Goal: Use online tool/utility: Utilize a website feature to perform a specific function

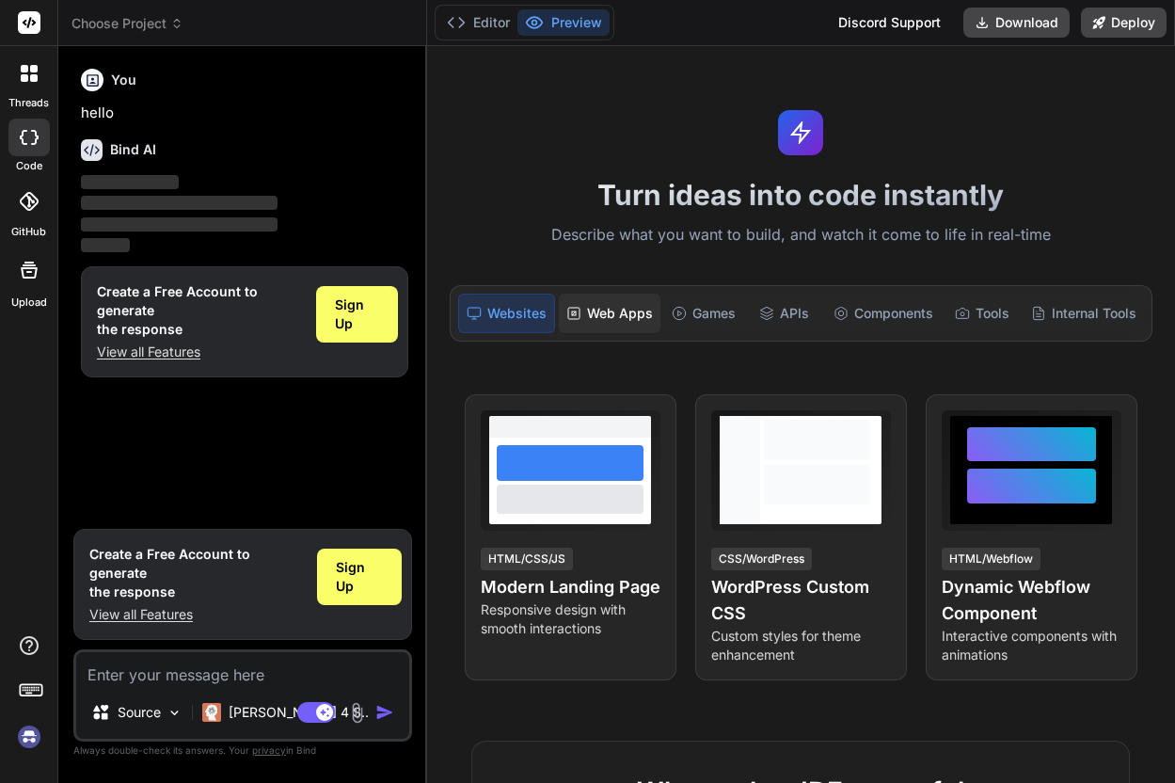
click at [580, 320] on div "Web Apps" at bounding box center [610, 314] width 102 height 40
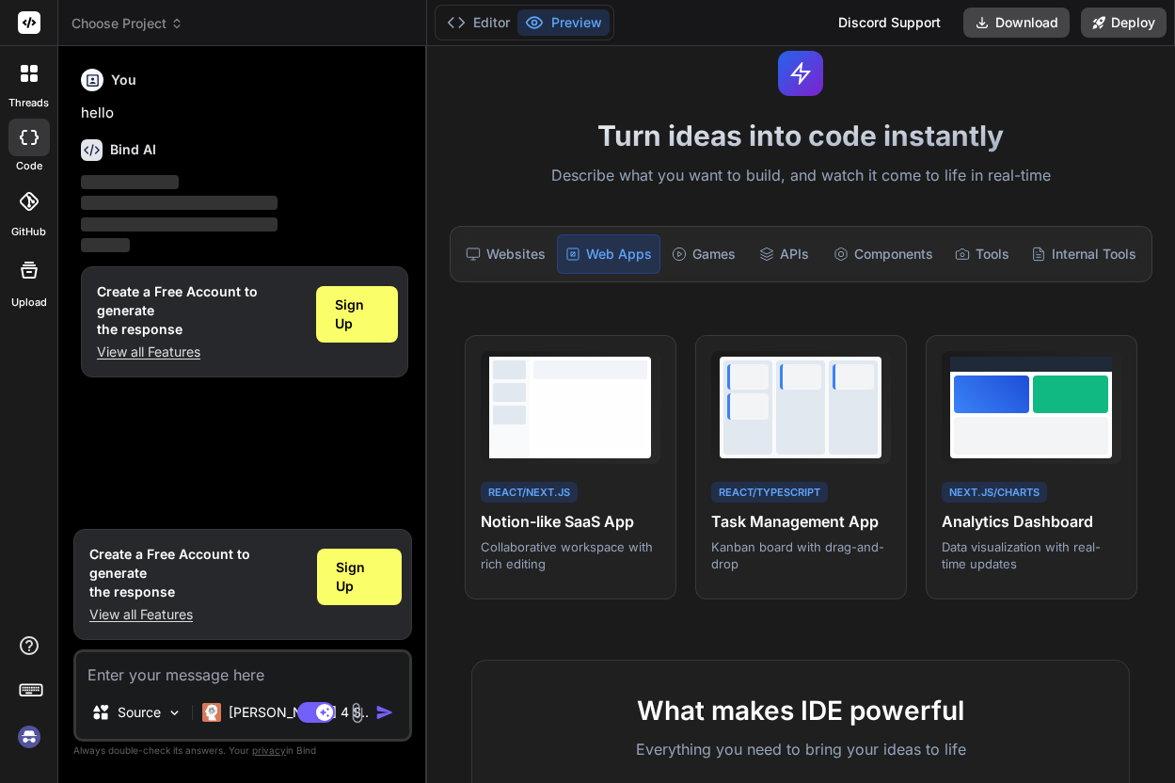
scroll to position [104, 0]
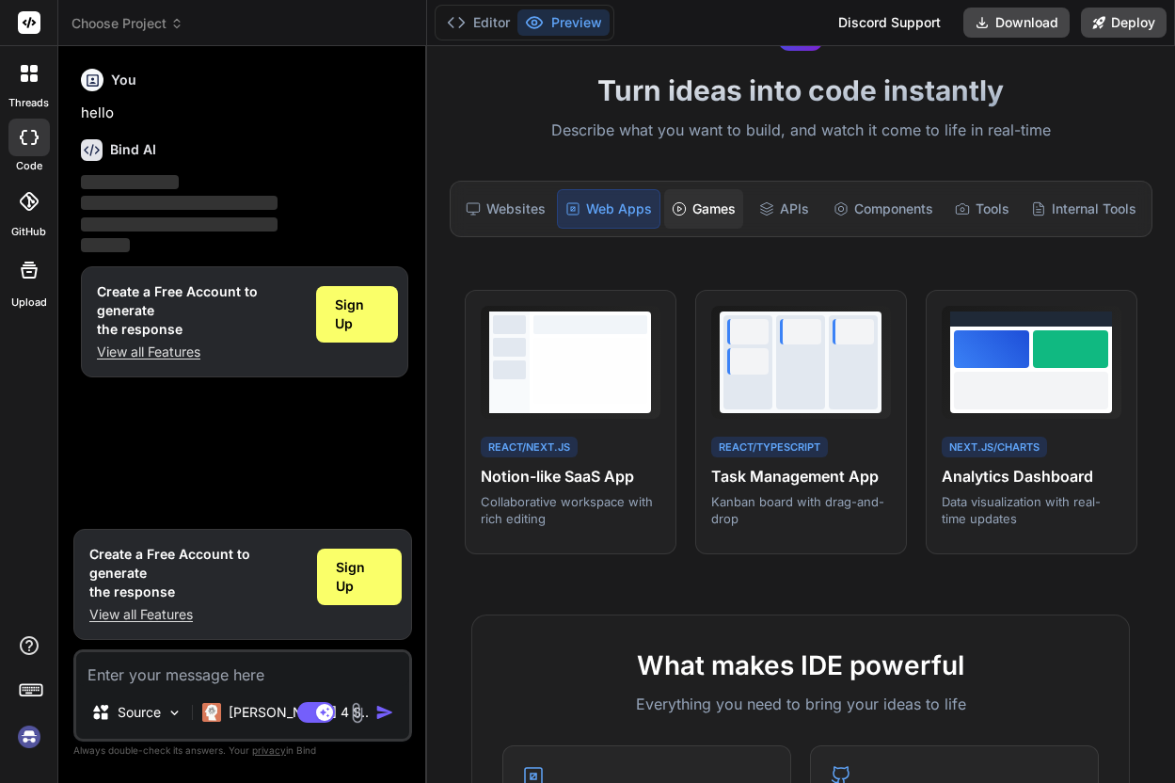
click at [708, 204] on div "Games" at bounding box center [703, 209] width 79 height 40
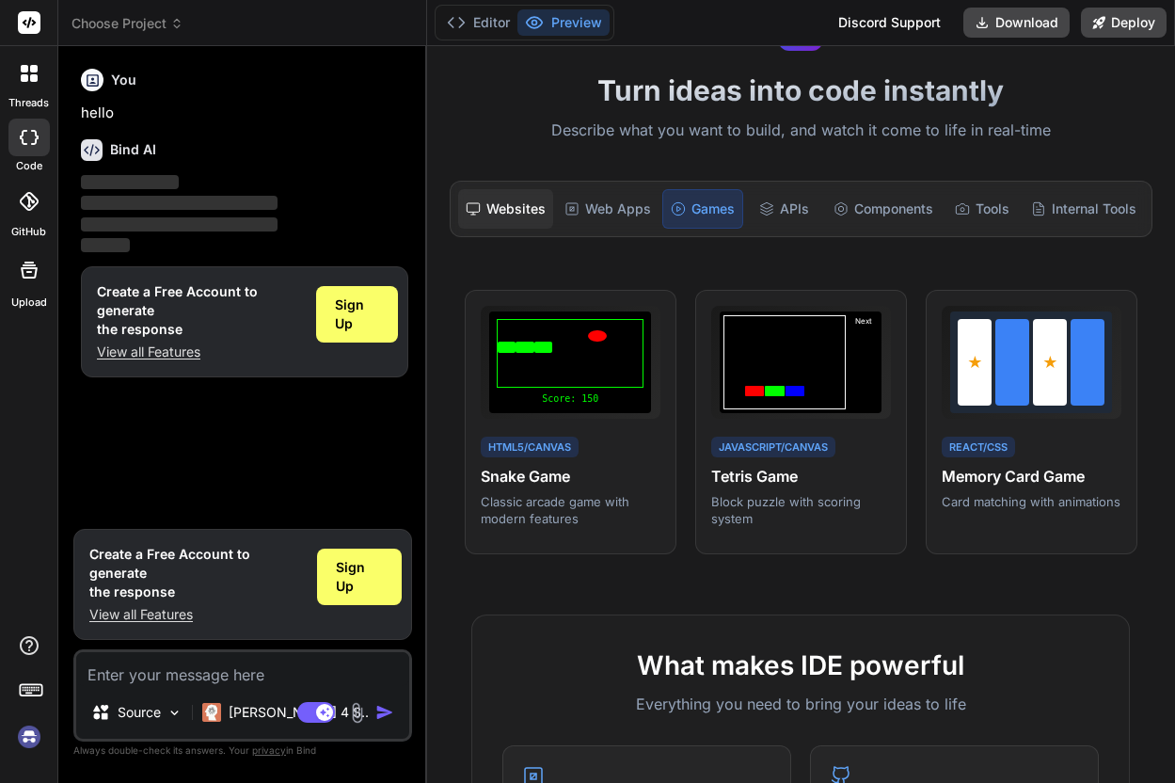
click at [470, 205] on icon at bounding box center [473, 208] width 15 height 15
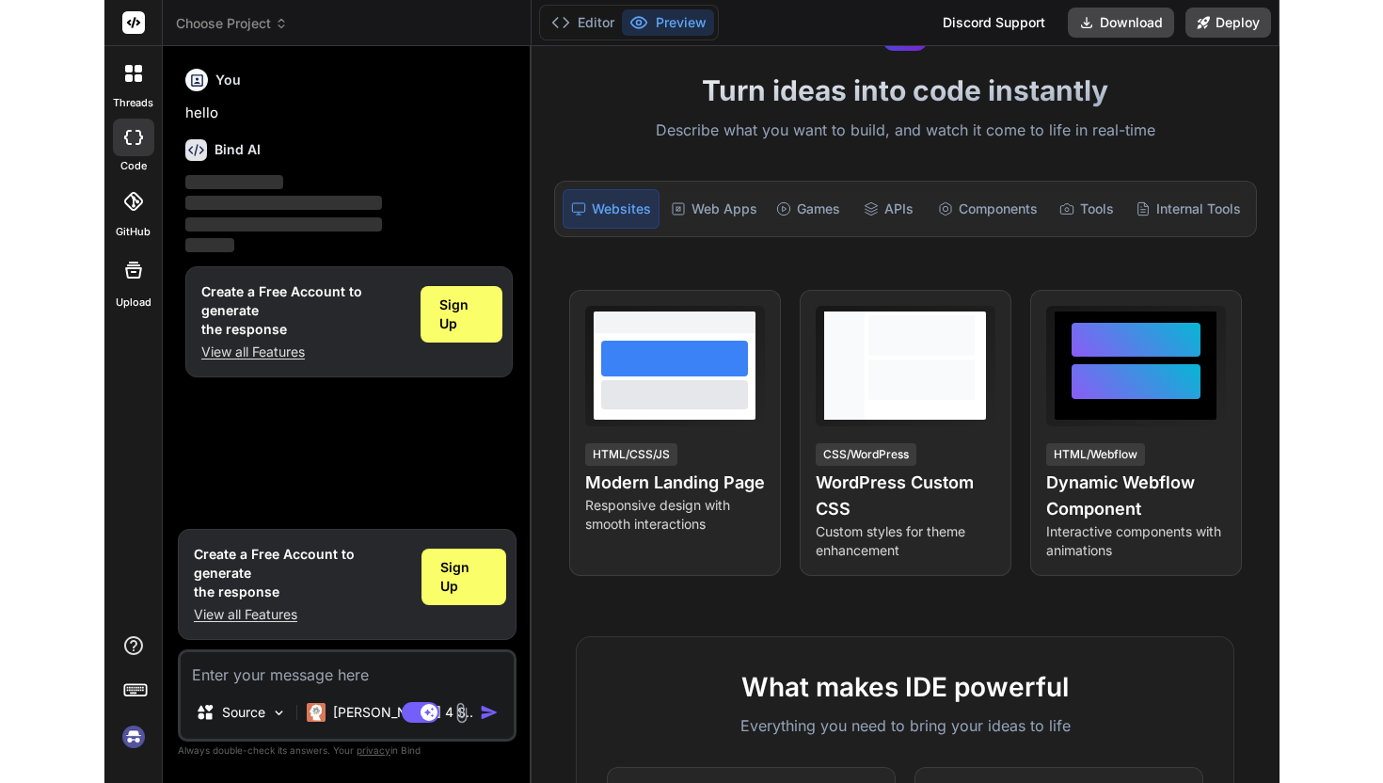
scroll to position [0, 0]
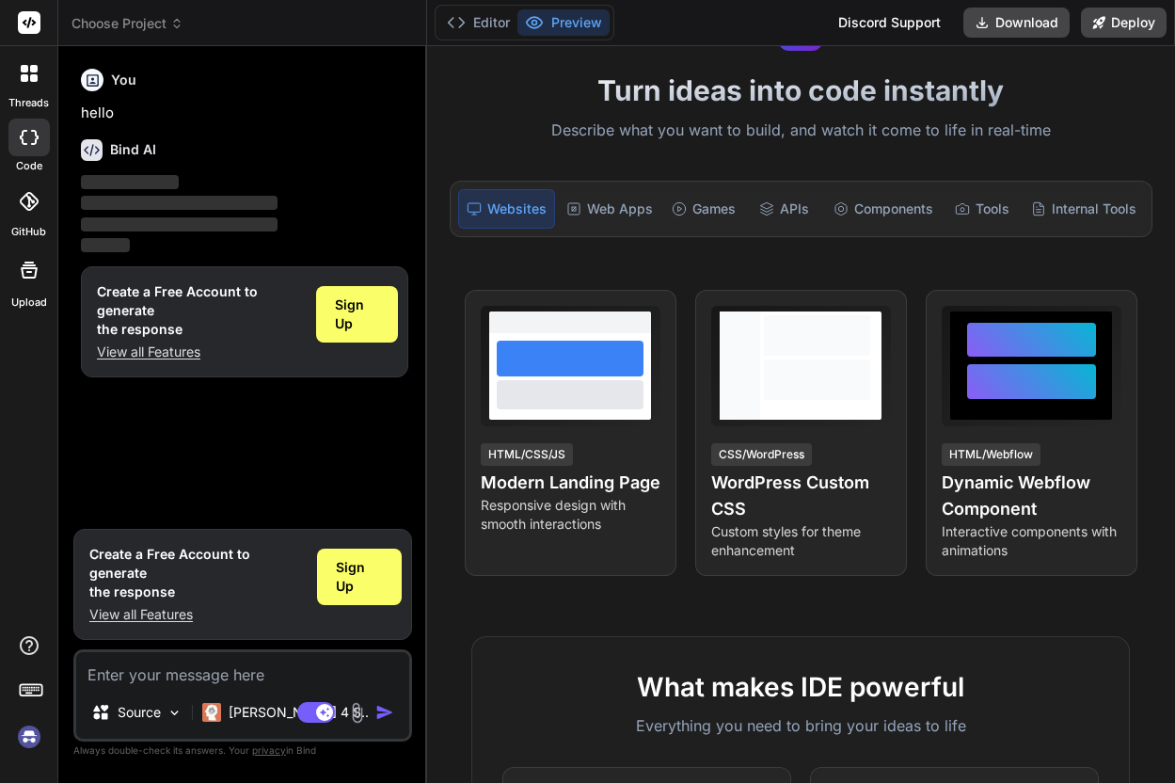
click at [24, 95] on label "threads" at bounding box center [28, 103] width 40 height 16
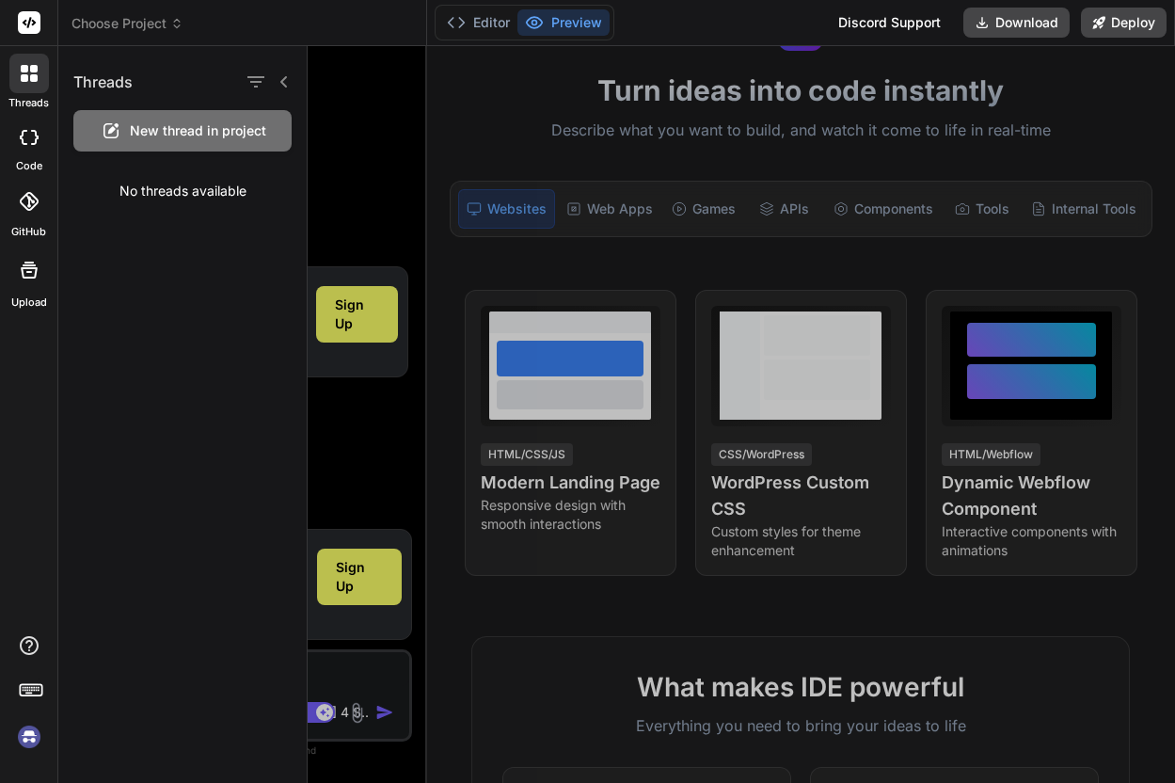
click at [290, 80] on icon at bounding box center [284, 81] width 15 height 15
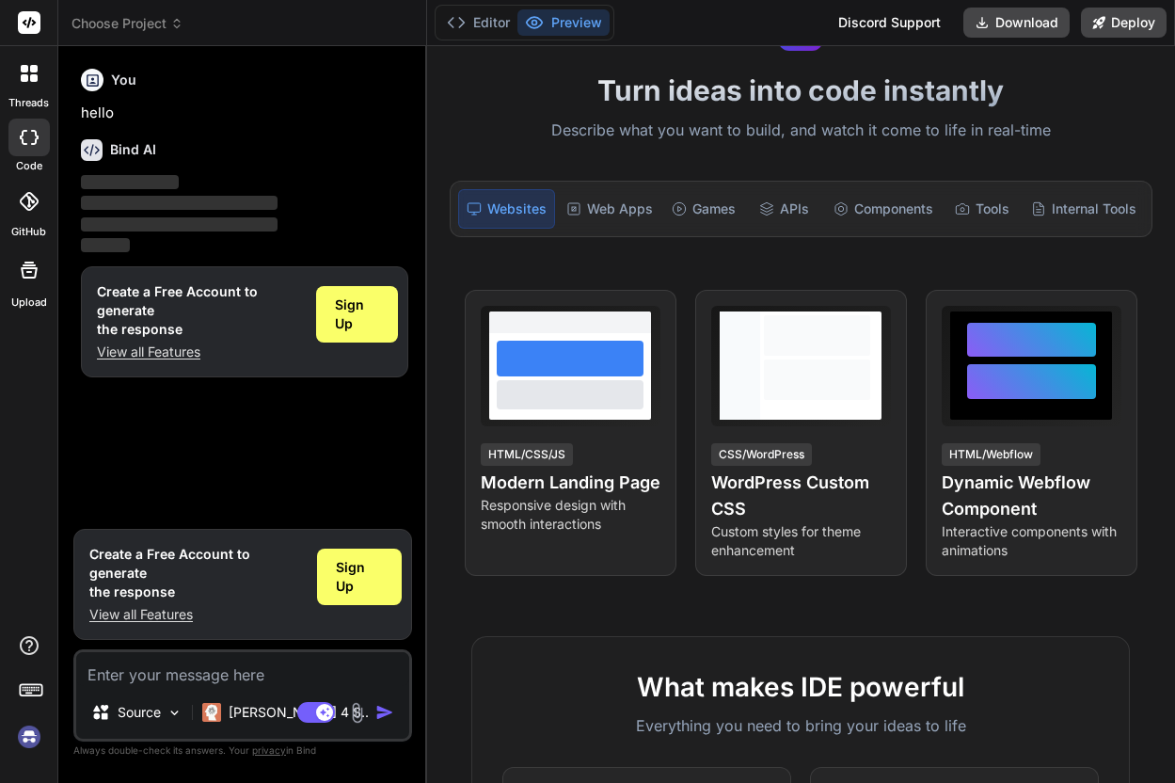
click at [24, 193] on icon at bounding box center [29, 201] width 19 height 19
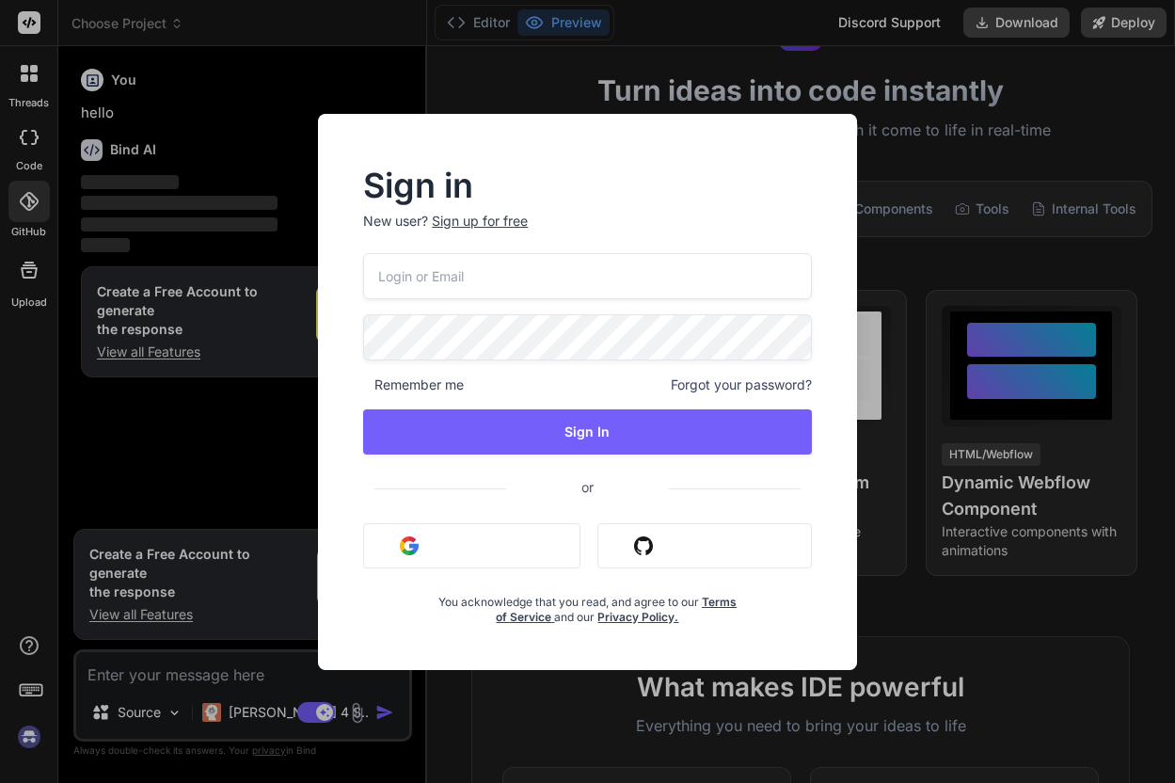
click at [876, 100] on div "Sign in New user? Sign up for free Remember me Forgot your password? Sign In or…" at bounding box center [587, 391] width 1175 height 783
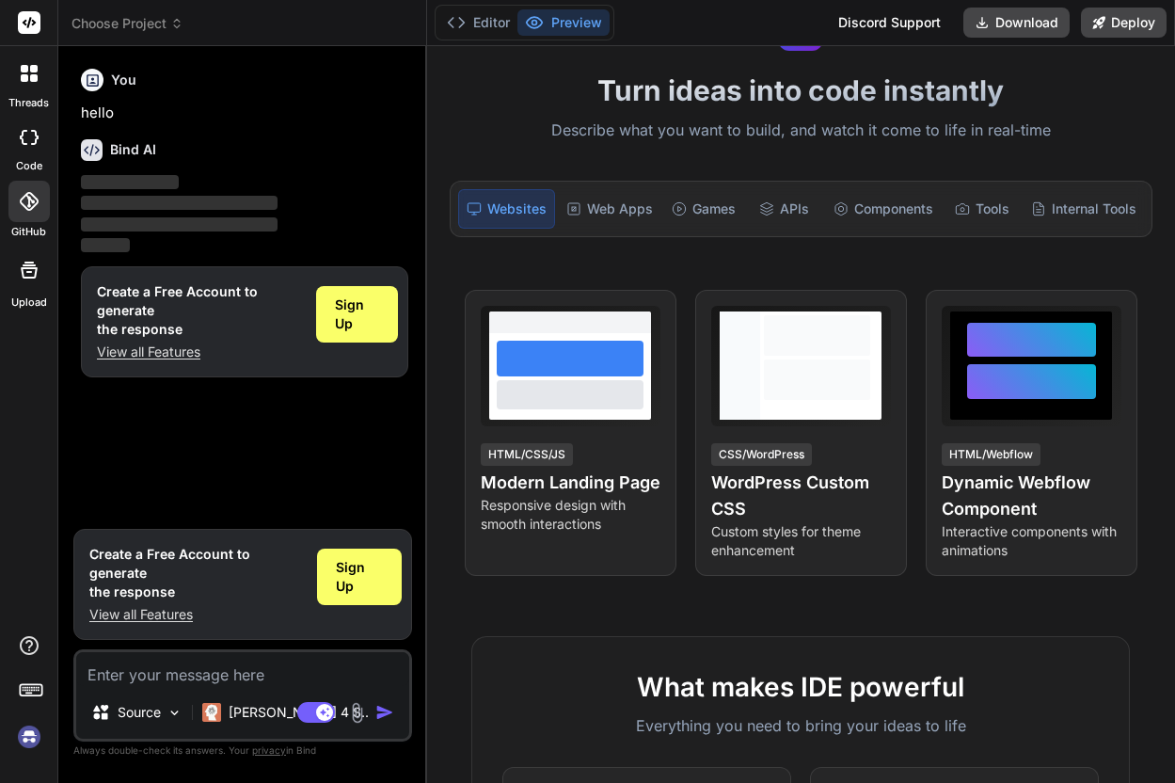
click at [25, 140] on icon at bounding box center [29, 137] width 19 height 15
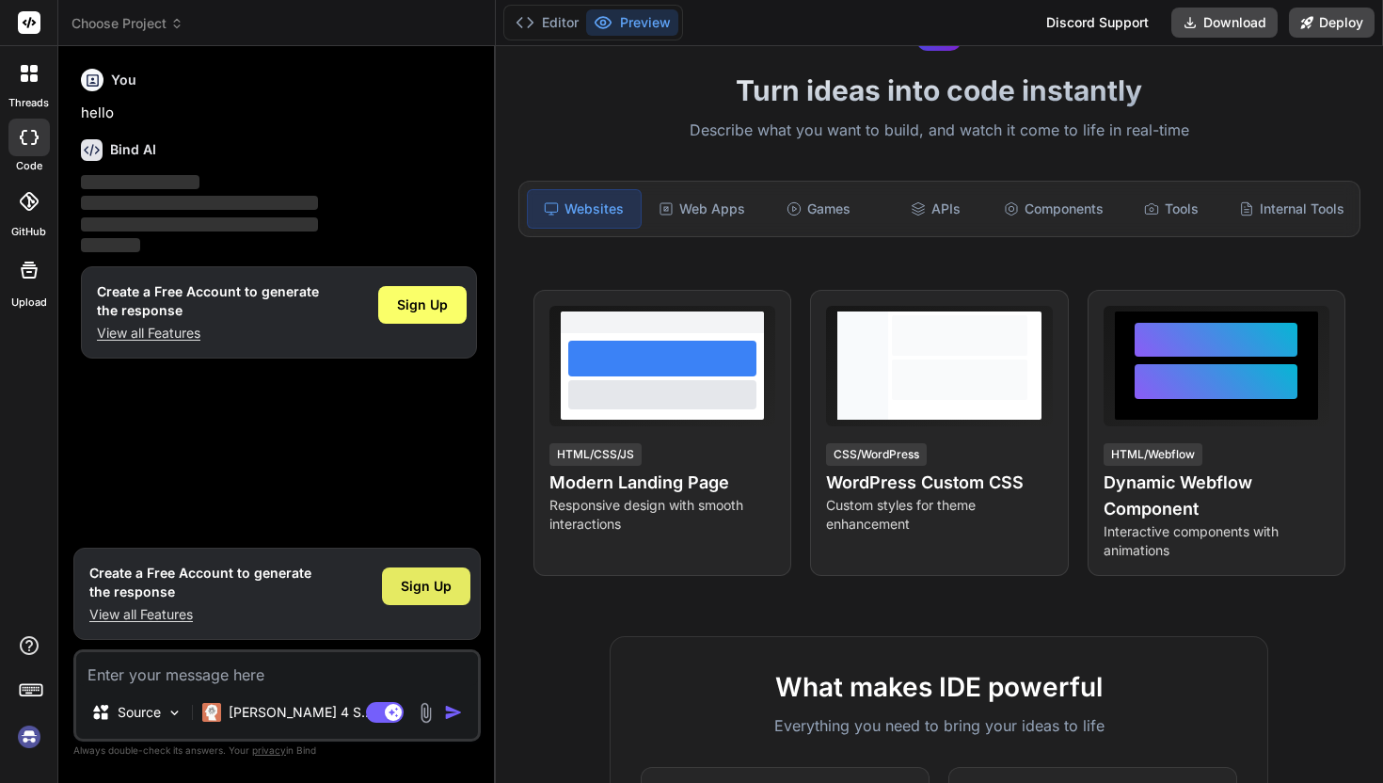
click at [429, 598] on div "Sign Up" at bounding box center [426, 586] width 88 height 38
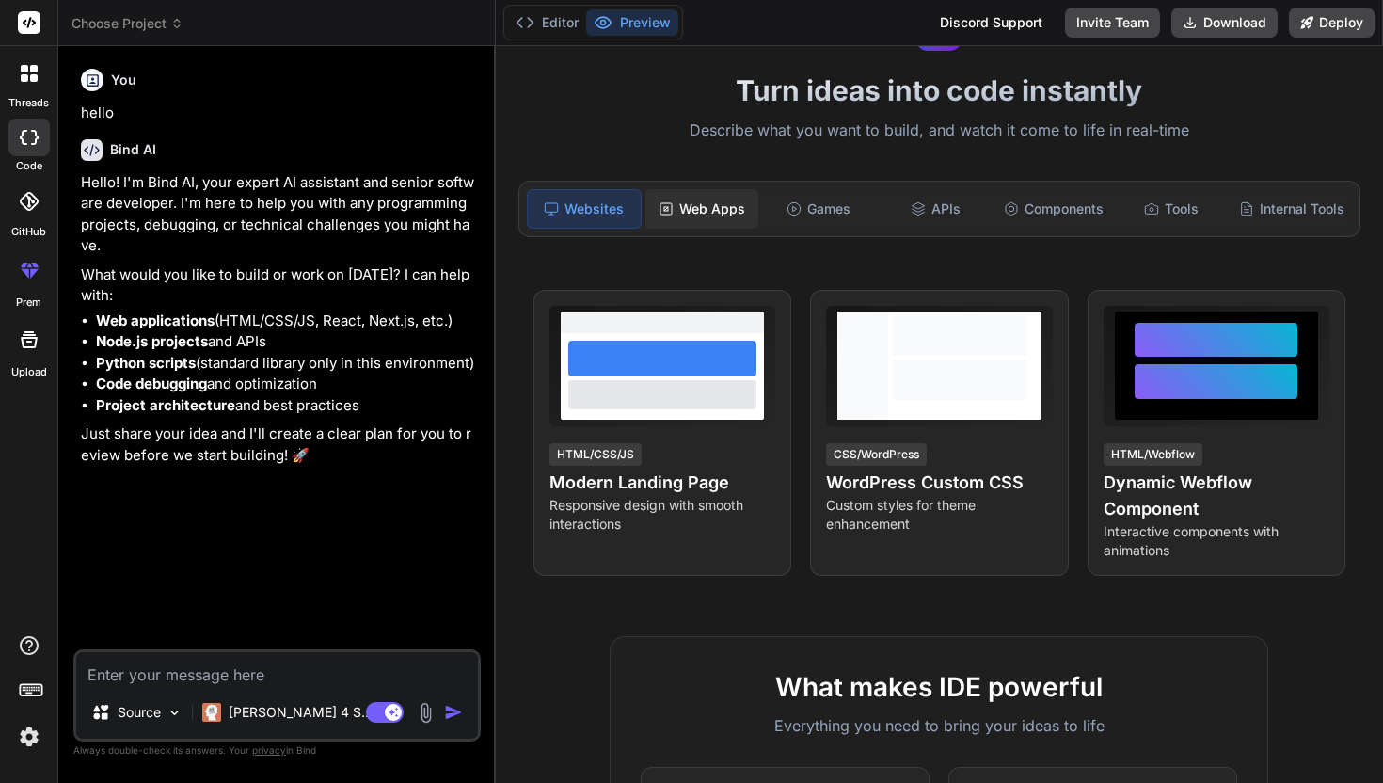
click at [715, 196] on div "Web Apps" at bounding box center [701, 209] width 113 height 40
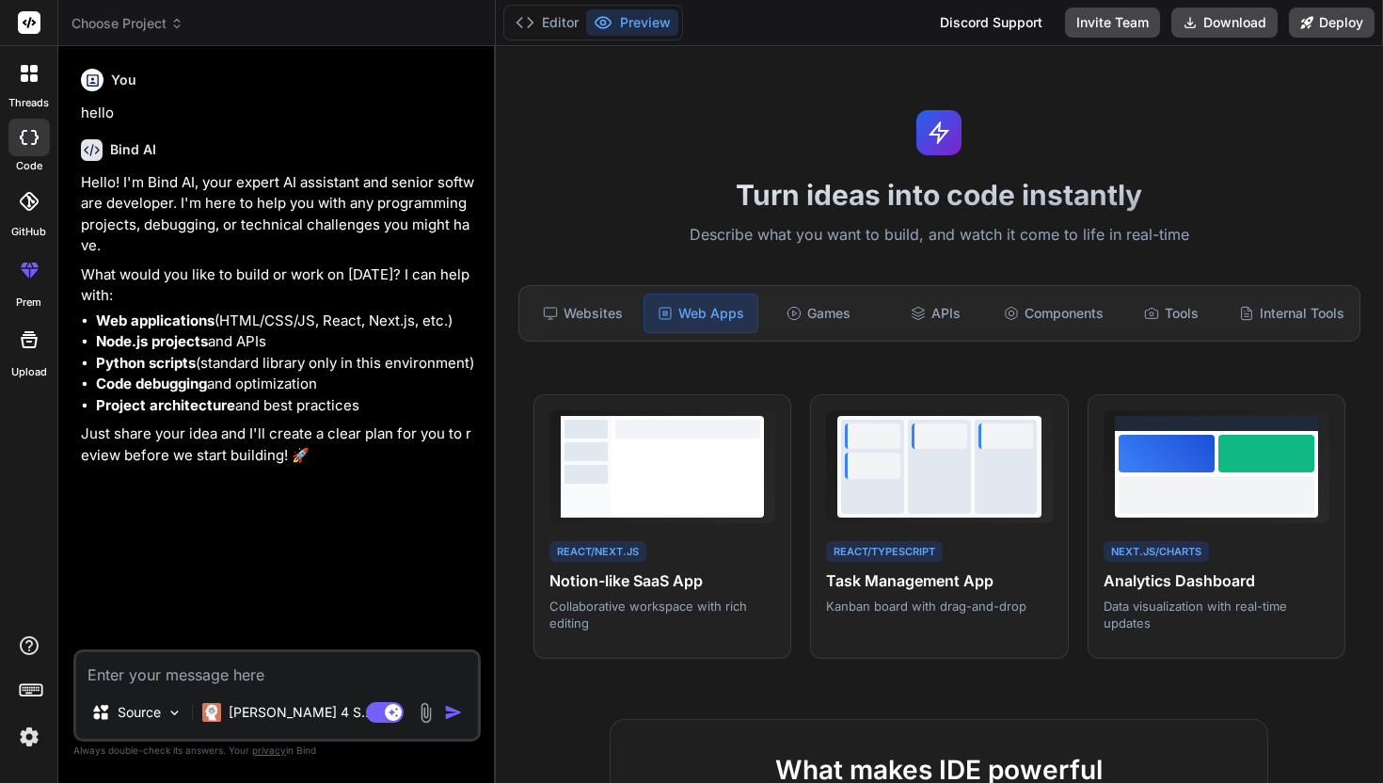
click at [202, 679] on textarea at bounding box center [277, 669] width 402 height 34
click at [246, 704] on p "[PERSON_NAME] 4 S.." at bounding box center [299, 712] width 140 height 19
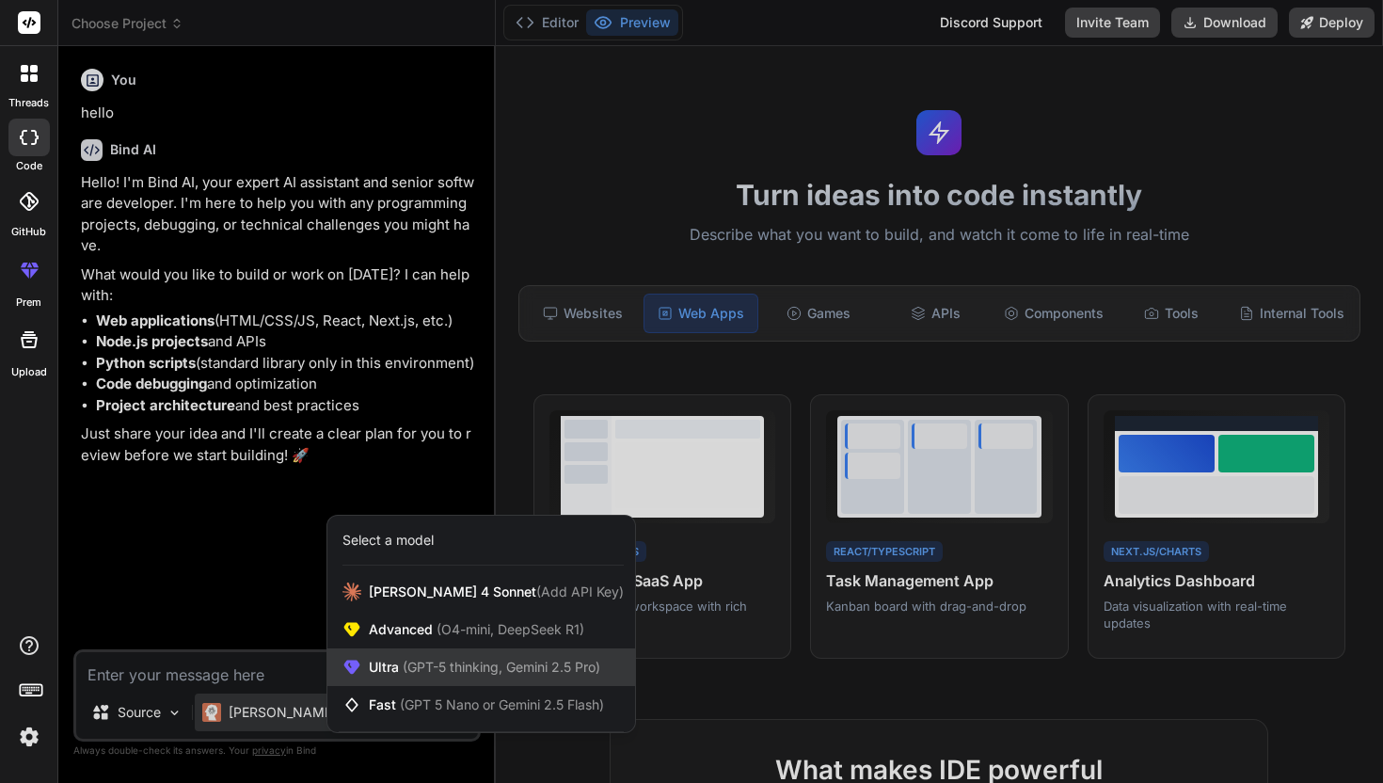
click at [463, 675] on span "Ultra (GPT-5 thinking, Gemini 2.5 Pro)" at bounding box center [484, 667] width 231 height 19
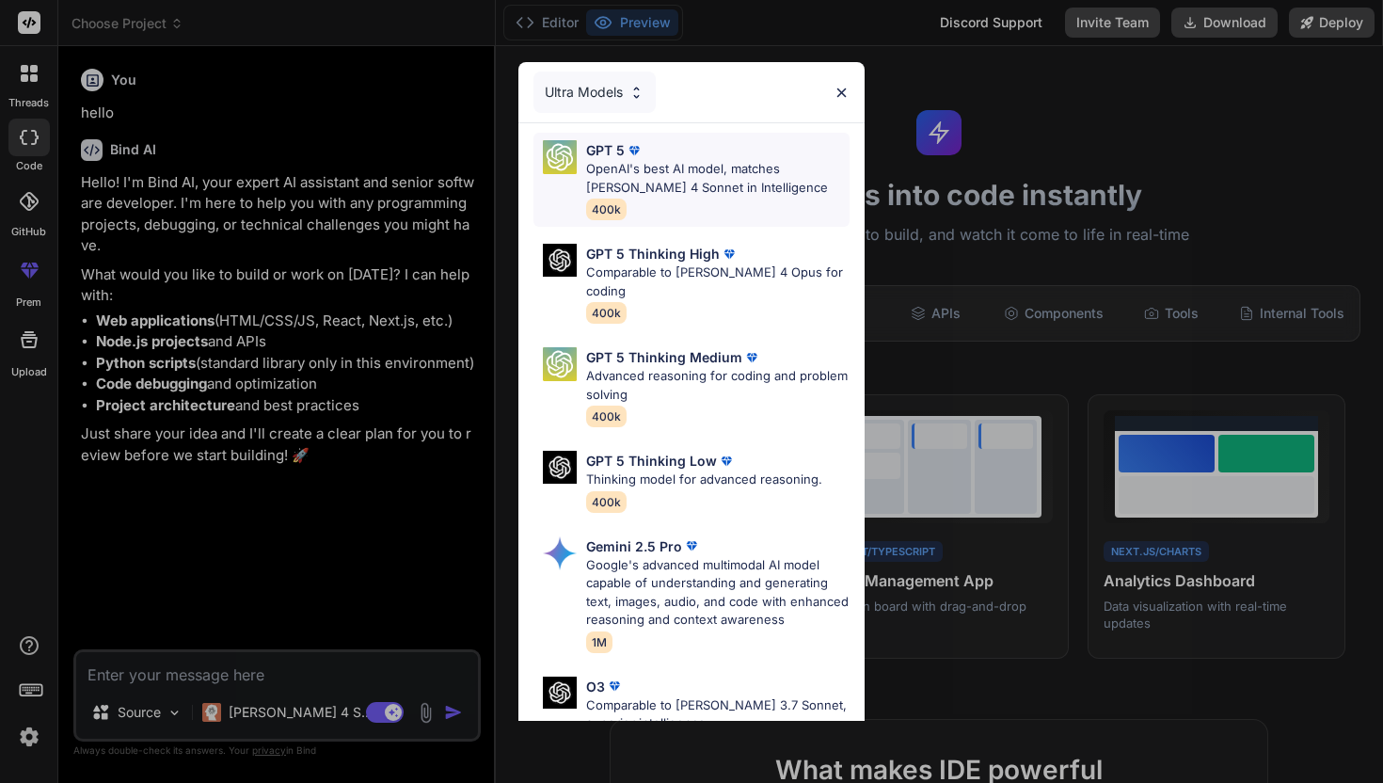
click at [707, 171] on p "OpenAI's best AI model, matches [PERSON_NAME] 4 Sonnet in Intelligence" at bounding box center [717, 178] width 263 height 37
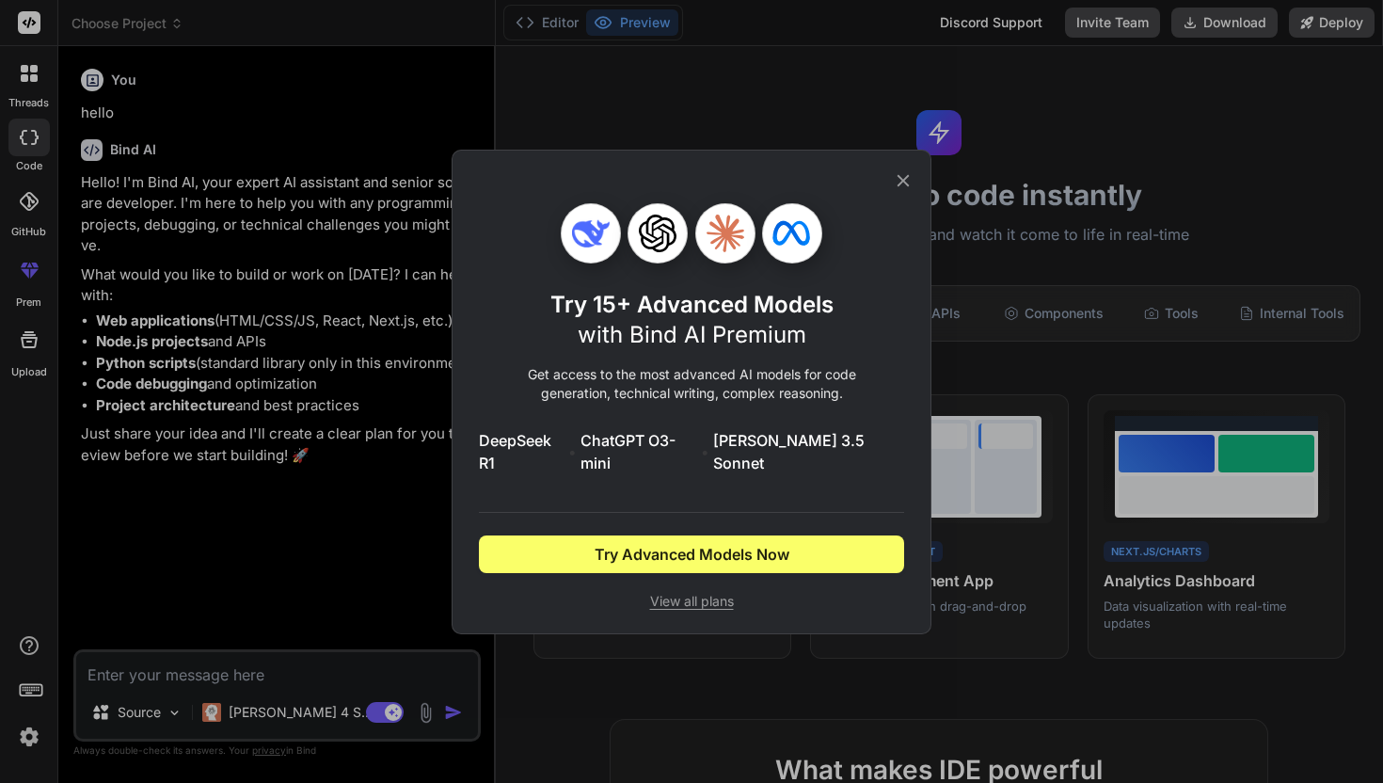
click at [898, 191] on icon at bounding box center [903, 180] width 21 height 21
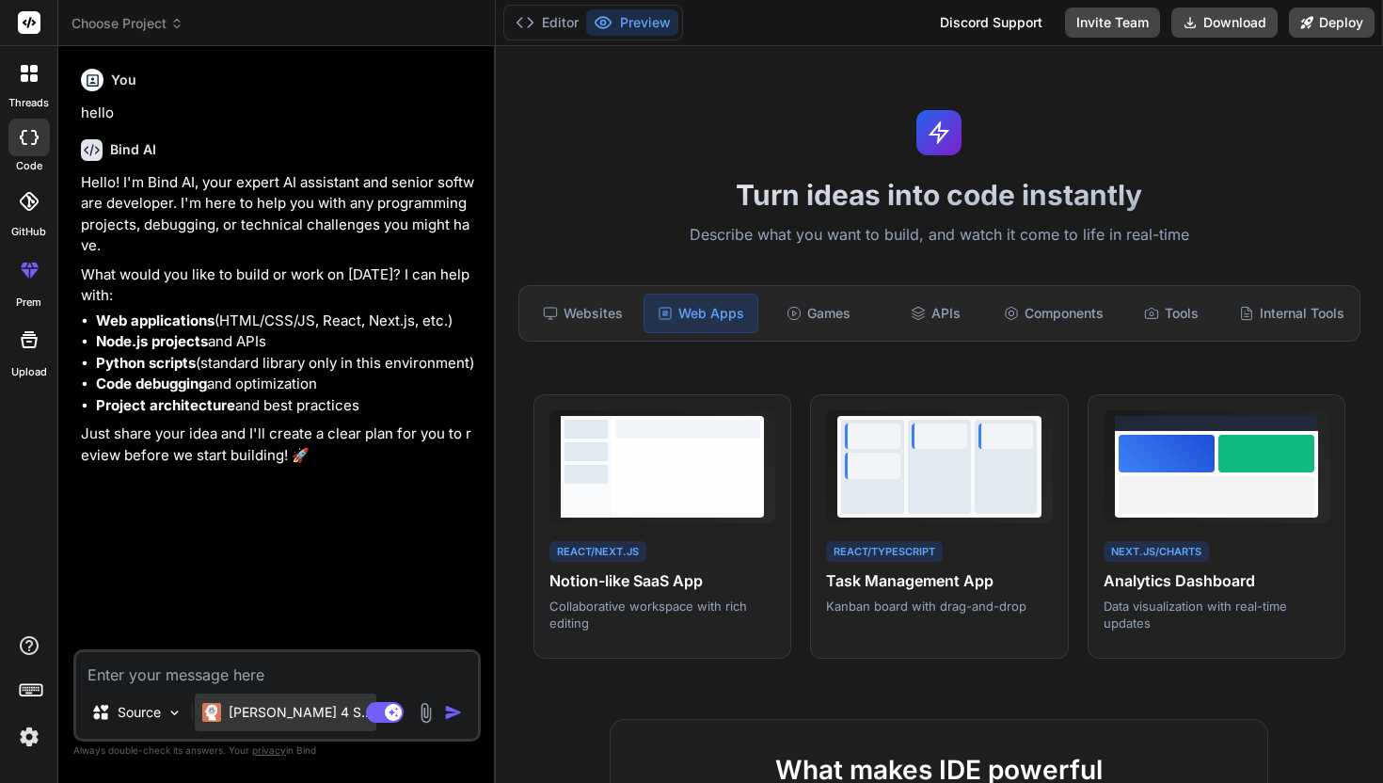
click at [282, 712] on p "[PERSON_NAME] 4 S.." at bounding box center [299, 712] width 140 height 19
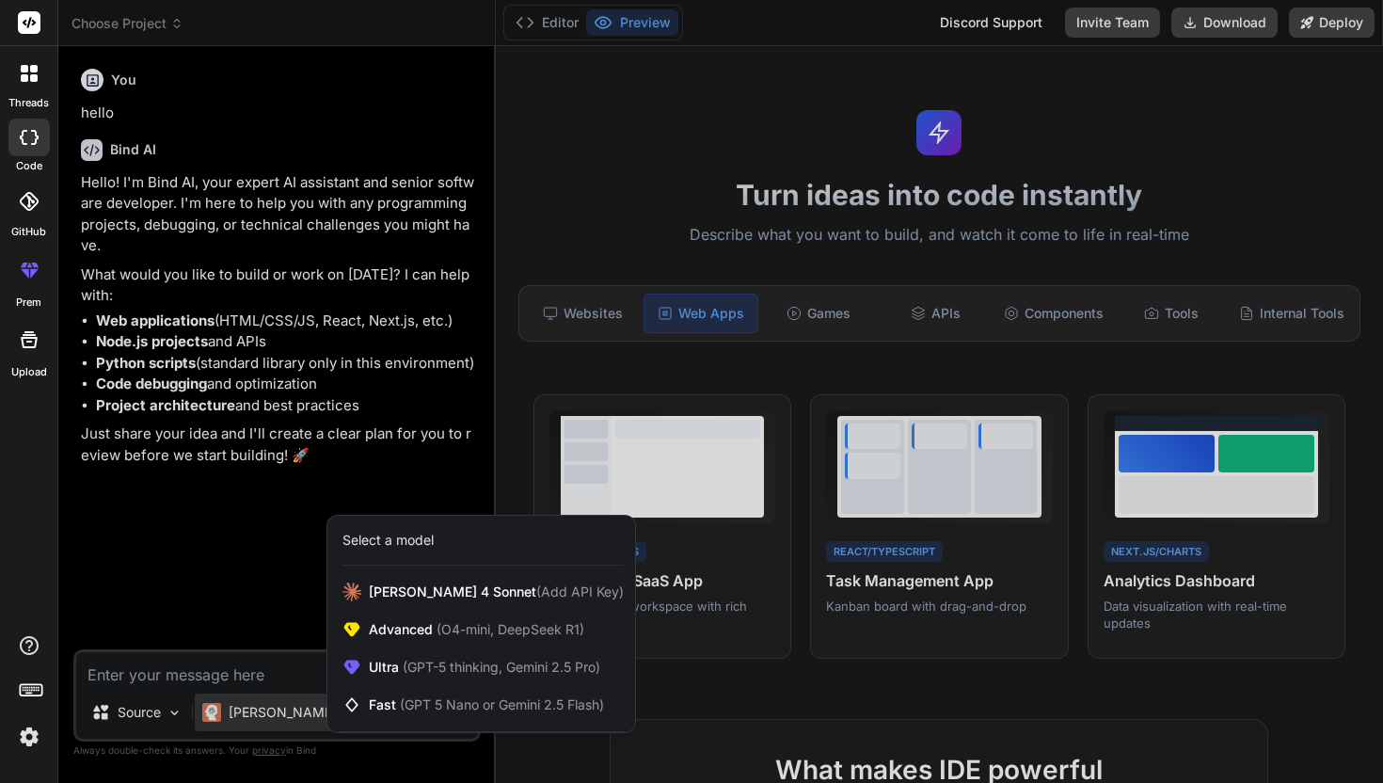
click at [282, 712] on div at bounding box center [691, 391] width 1383 height 783
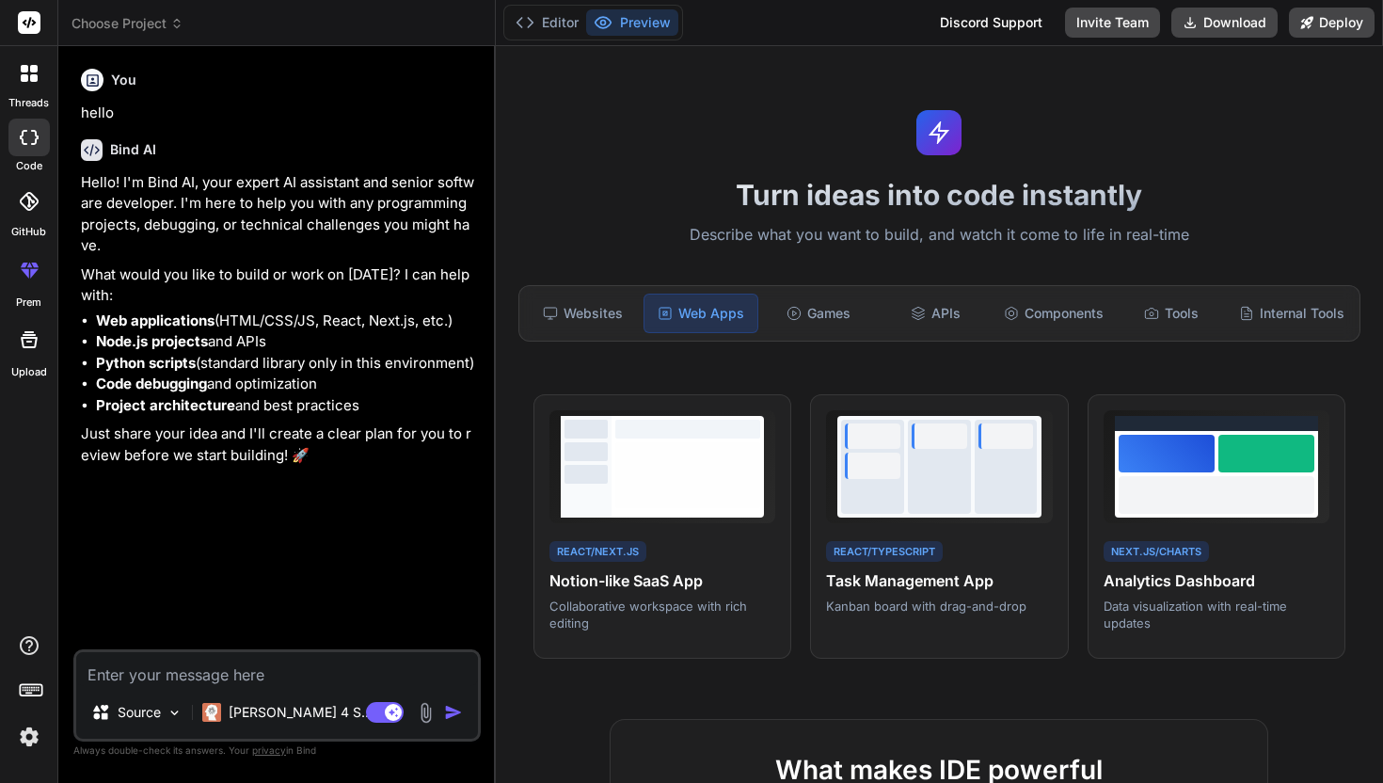
click at [149, 731] on div "Source" at bounding box center [133, 715] width 114 height 45
click at [183, 714] on img at bounding box center [175, 713] width 16 height 16
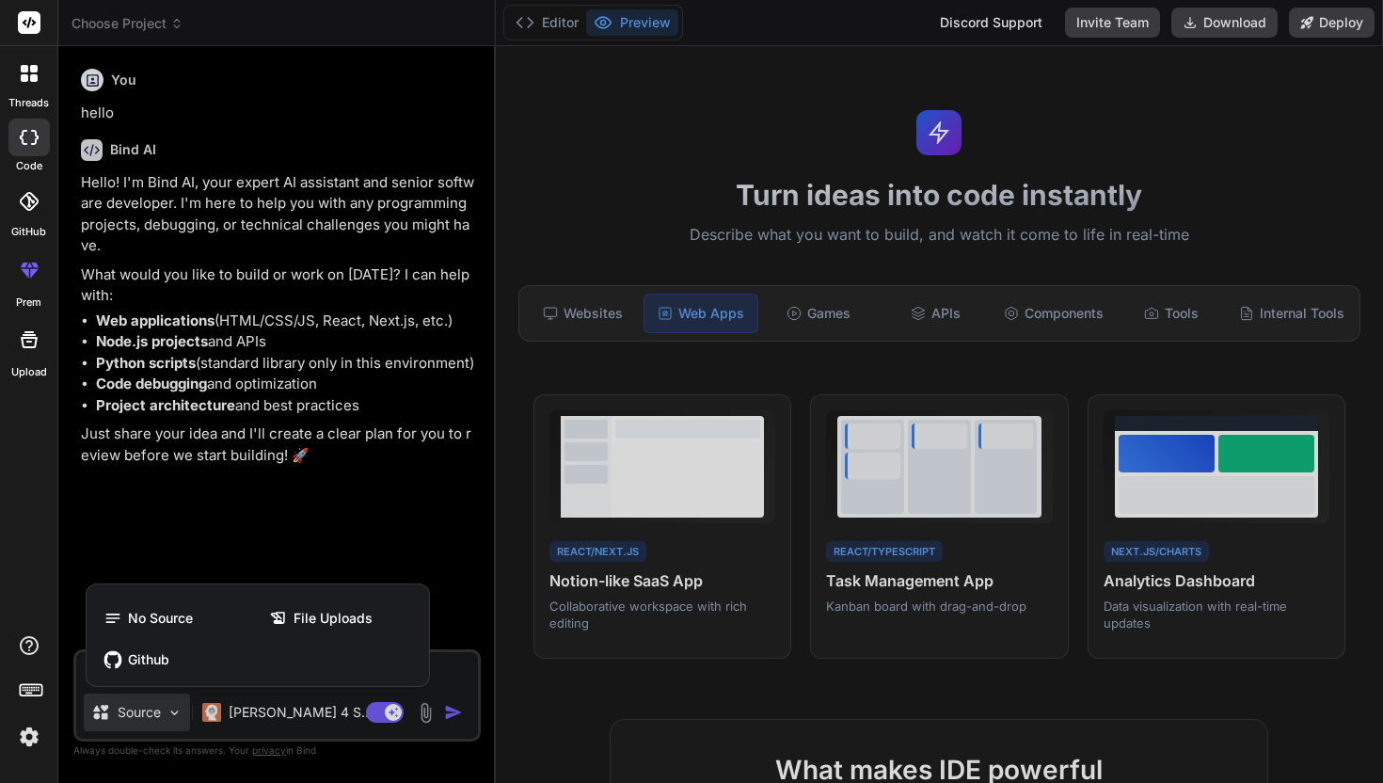
click at [183, 714] on div at bounding box center [691, 391] width 1383 height 783
type textarea "x"
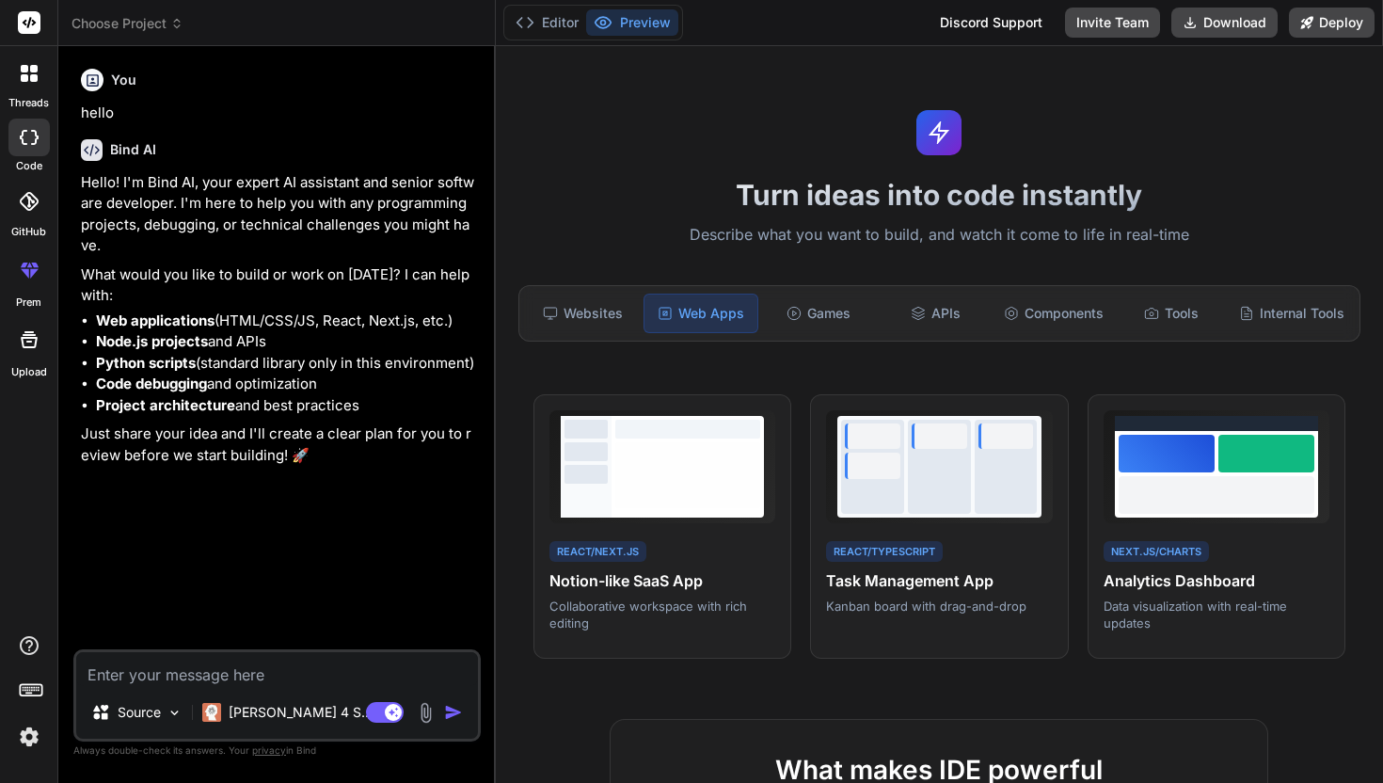
click at [164, 680] on textarea at bounding box center [277, 669] width 402 height 34
type textarea "b"
type textarea "x"
type textarea "bu"
type textarea "x"
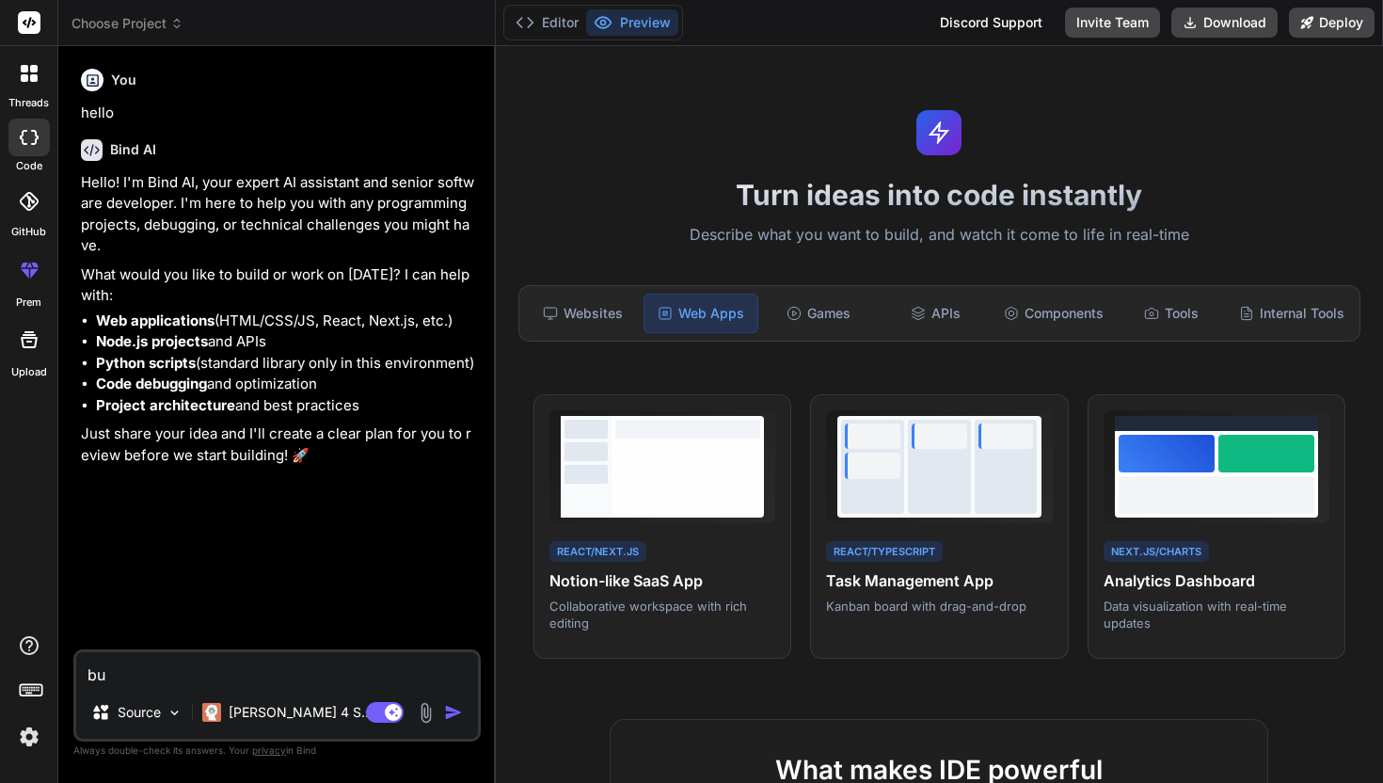
type textarea "[PERSON_NAME]"
type textarea "x"
type textarea "buil"
type textarea "x"
type textarea "build"
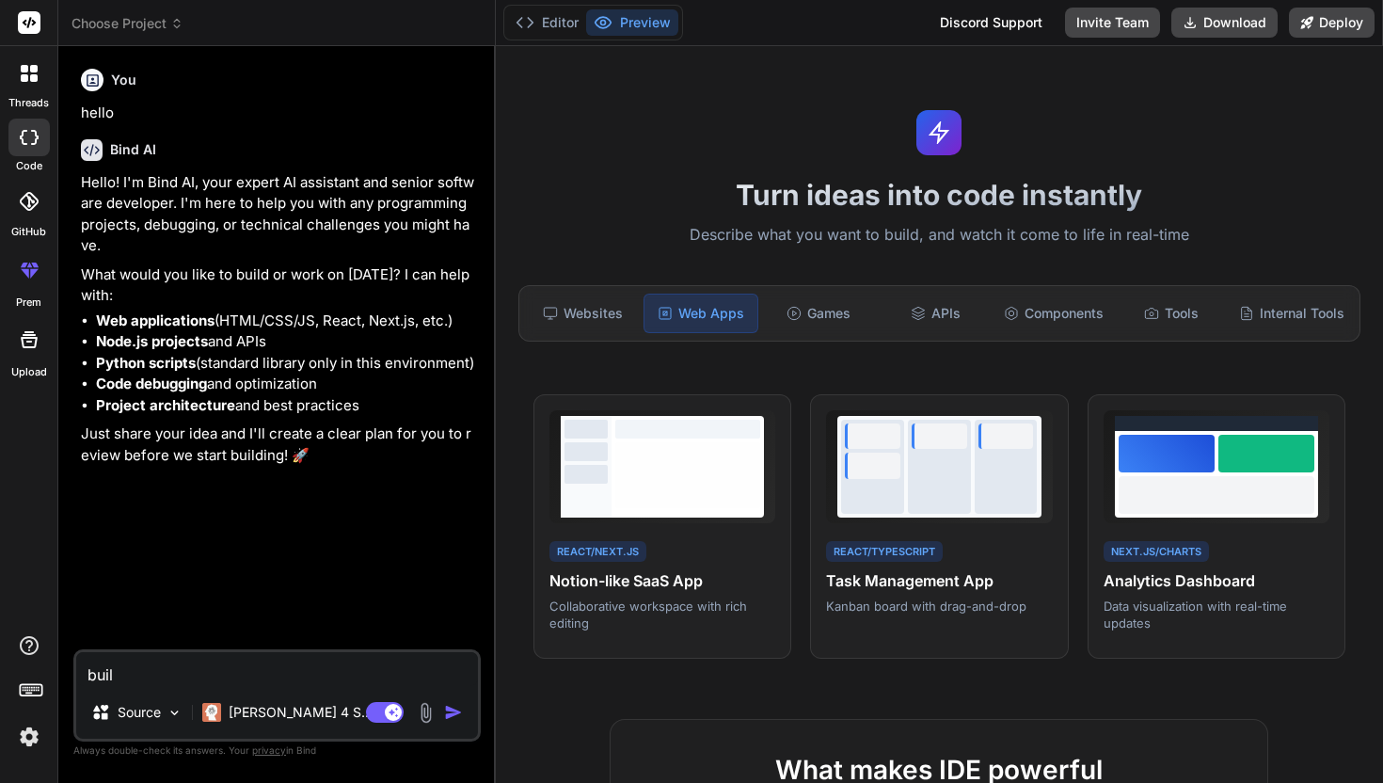
type textarea "x"
type textarea "build"
type textarea "x"
type textarea "build m"
type textarea "x"
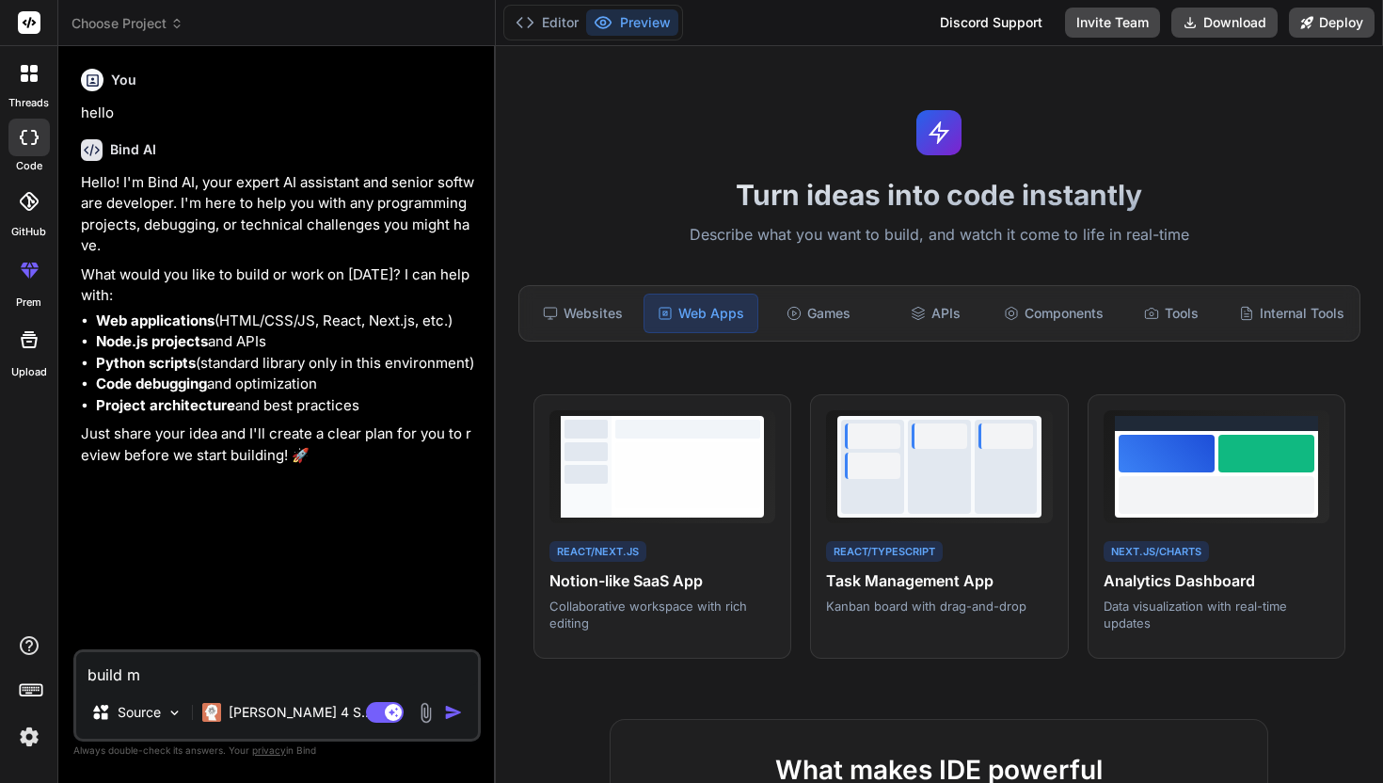
type textarea "build mw"
type textarea "x"
type textarea "build mw"
type textarea "x"
type textarea "build mw q"
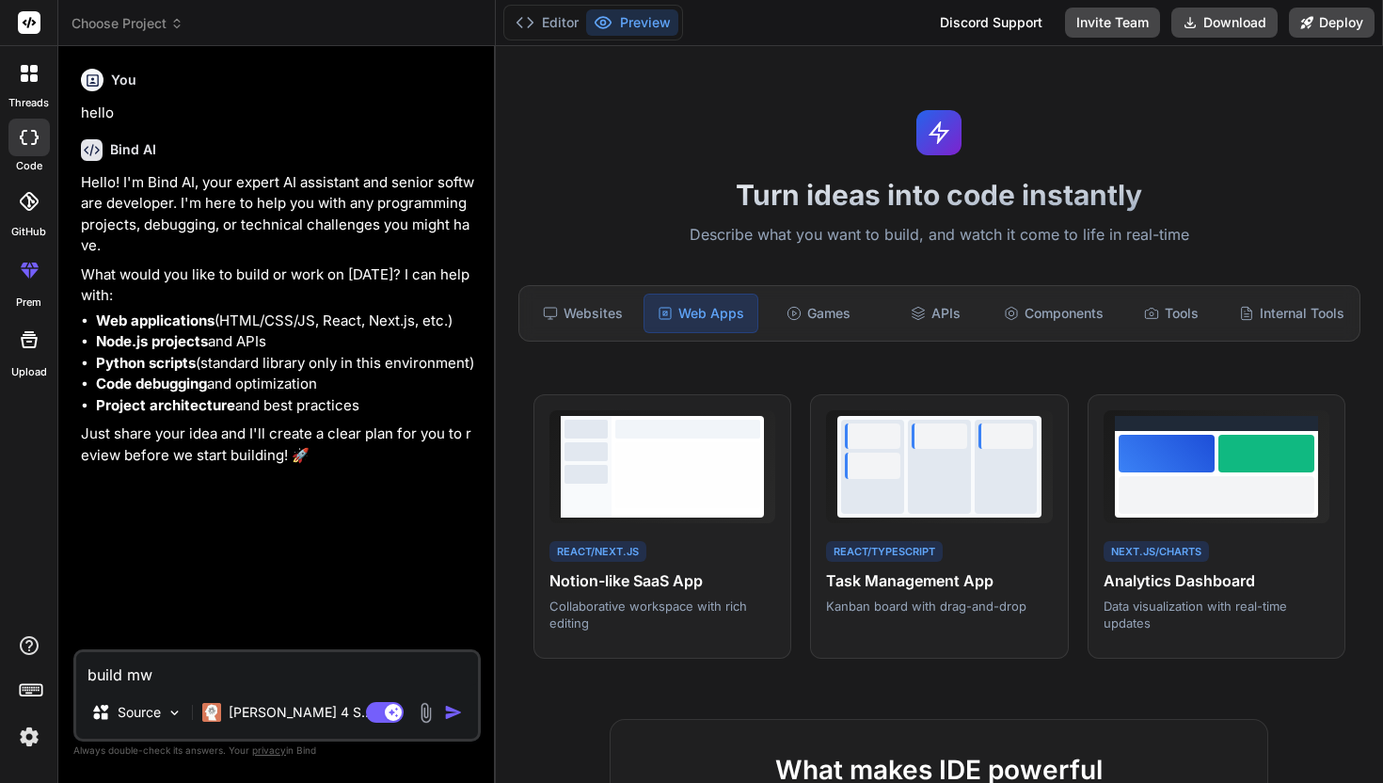
type textarea "x"
type textarea "build mw qa"
type textarea "x"
type textarea "build mw q"
type textarea "x"
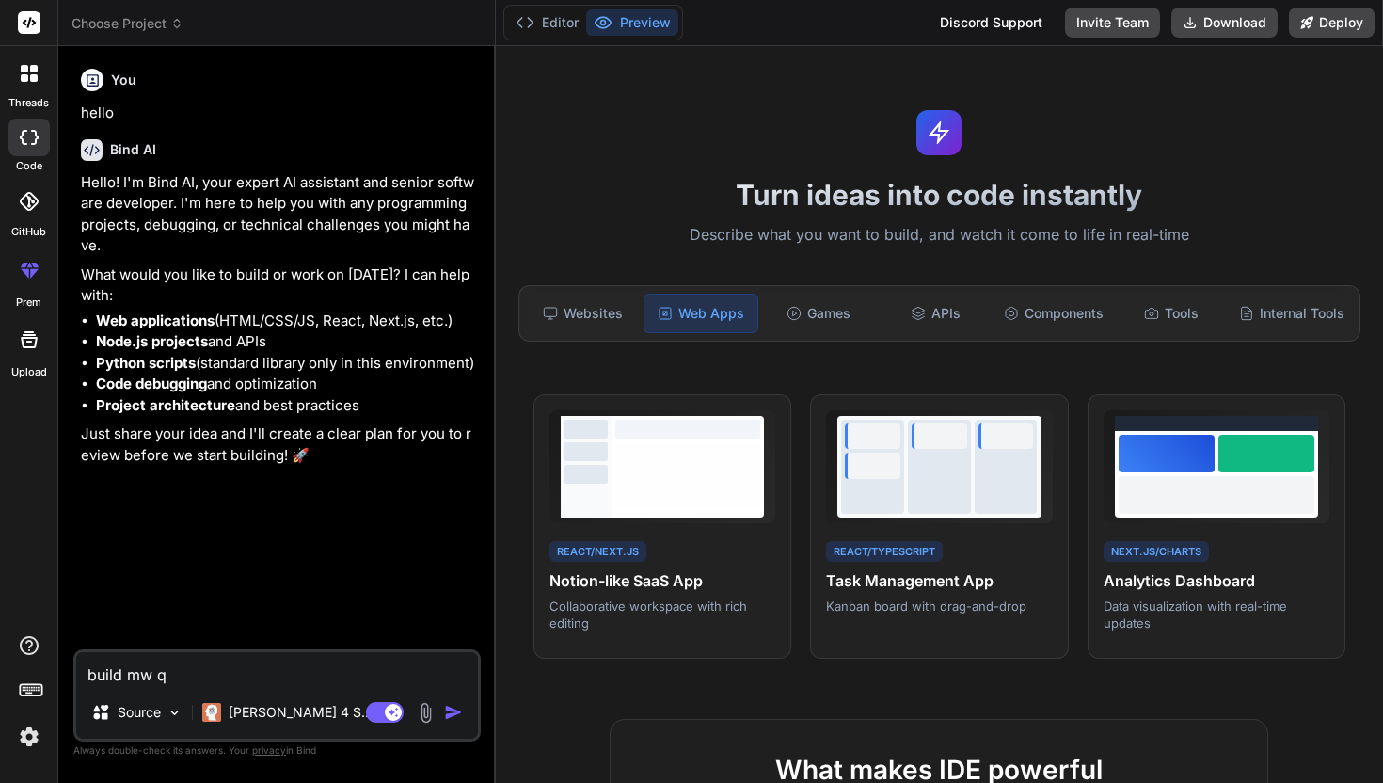
type textarea "build mw"
type textarea "x"
type textarea "build mw"
type textarea "x"
type textarea "build m"
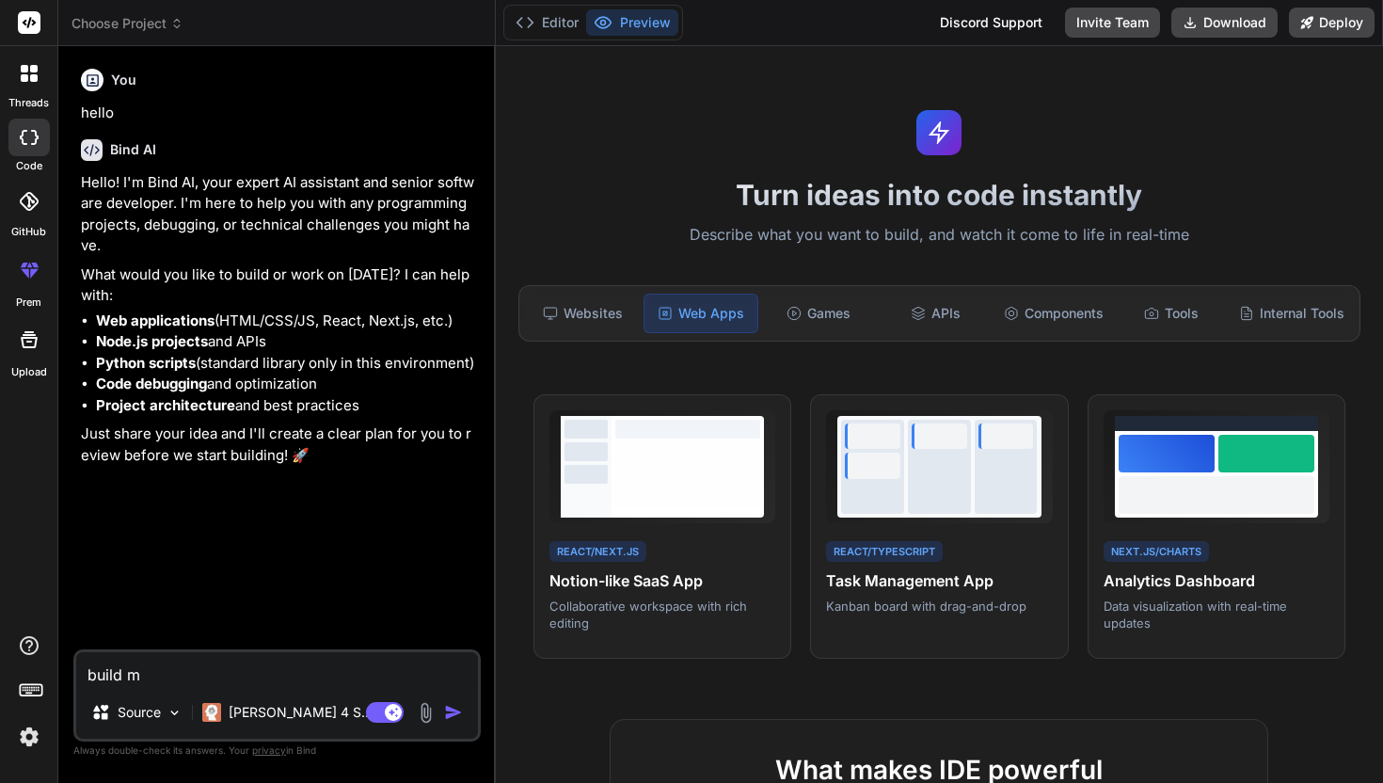
type textarea "x"
type textarea "build mw"
type textarea "x"
type textarea "build m"
type textarea "x"
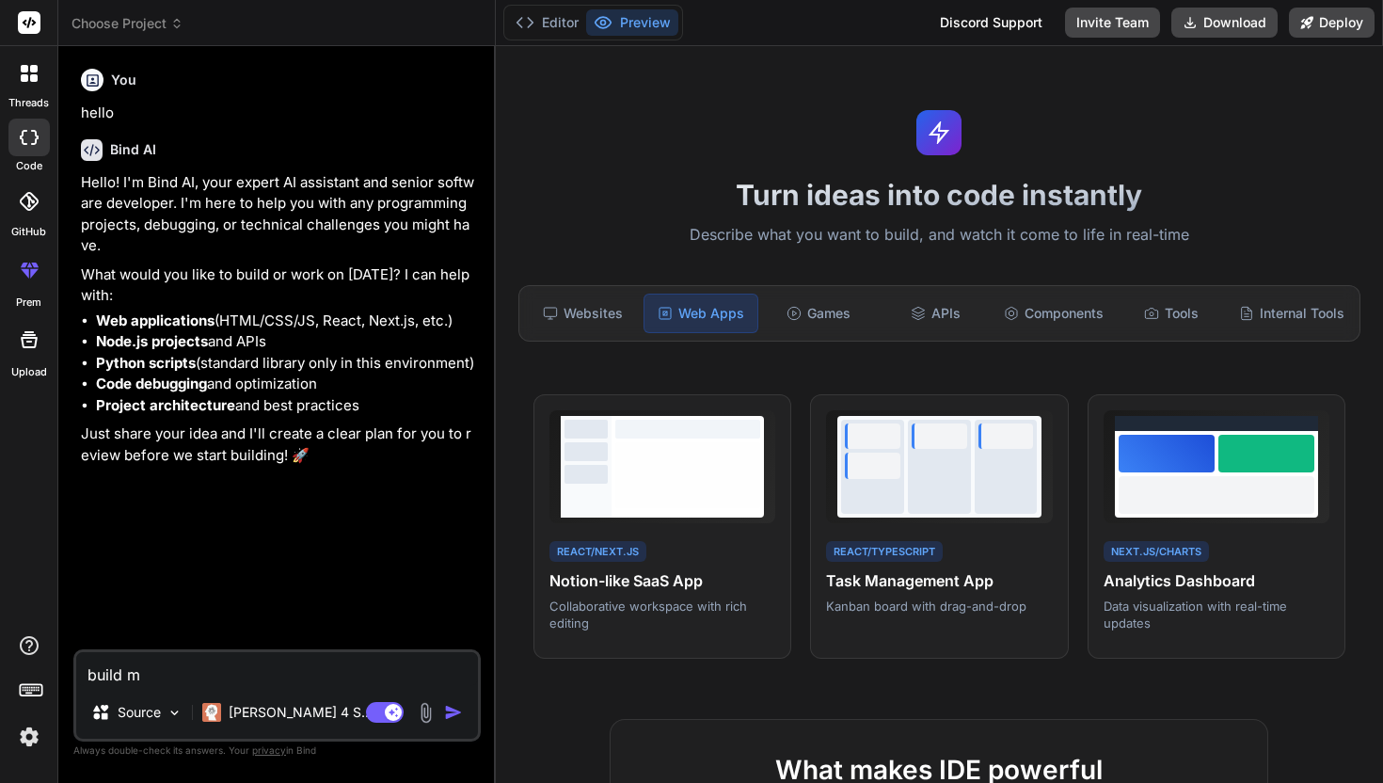
type textarea "build me"
type textarea "x"
type textarea "build me"
type textarea "x"
type textarea "build me a"
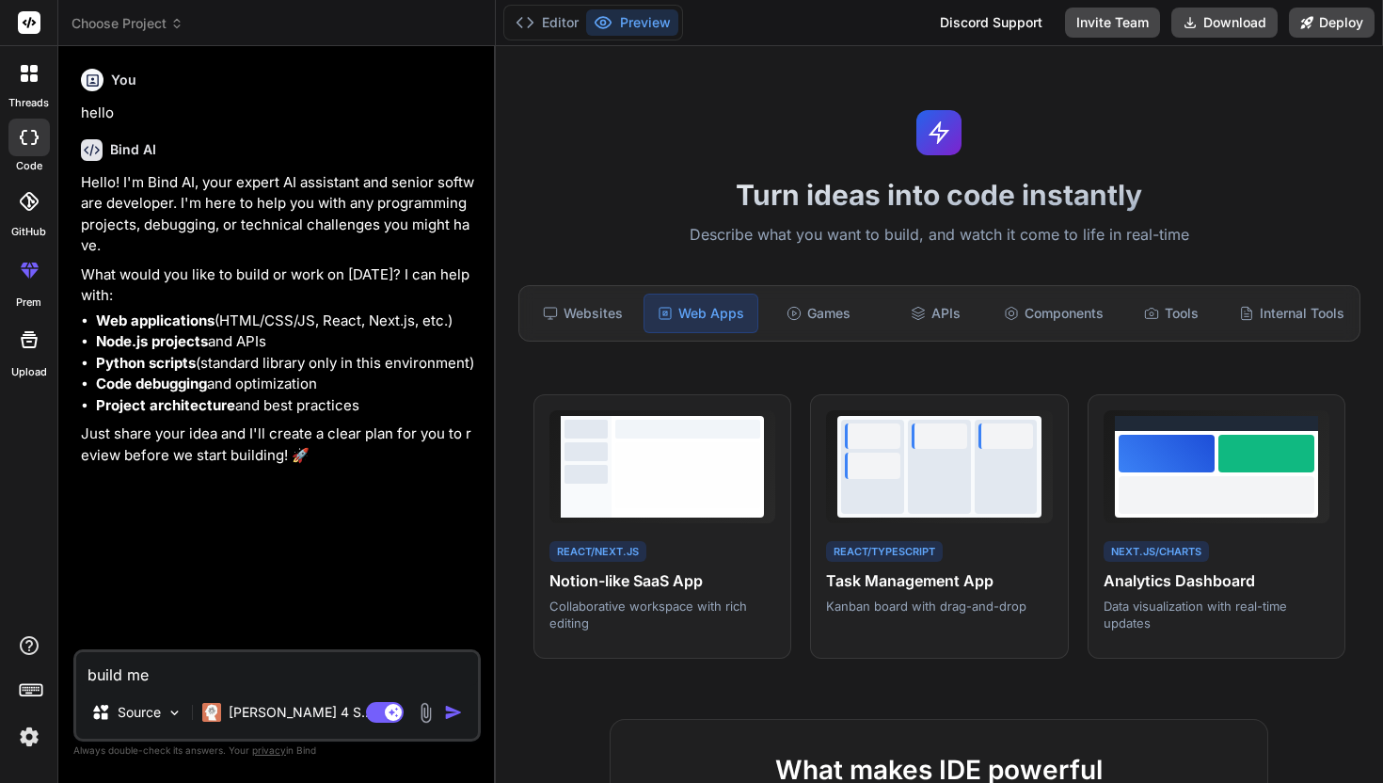
type textarea "x"
type textarea "build me a"
type textarea "x"
type textarea "build me a s"
type textarea "x"
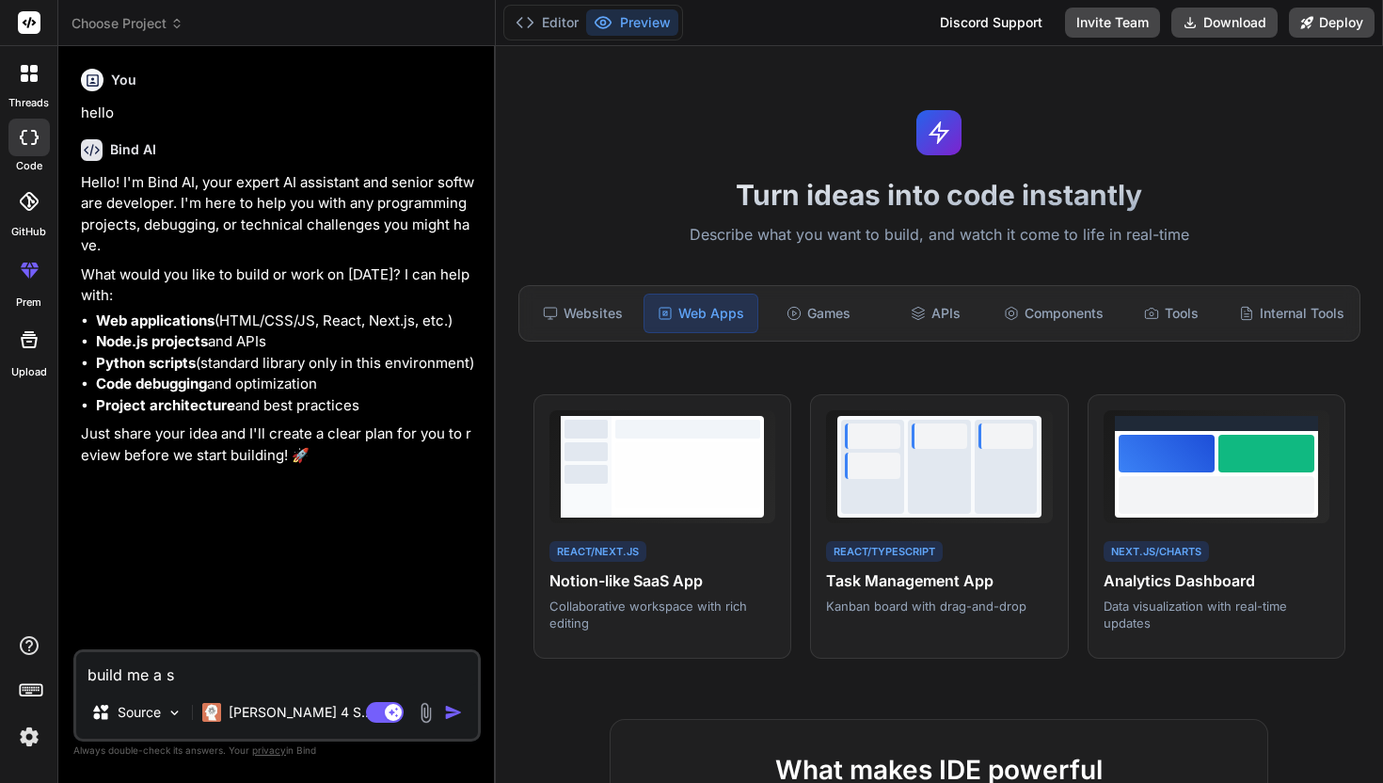
type textarea "build me a si"
type textarea "x"
type textarea "build me a sim"
type textarea "x"
type textarea "build me a simp"
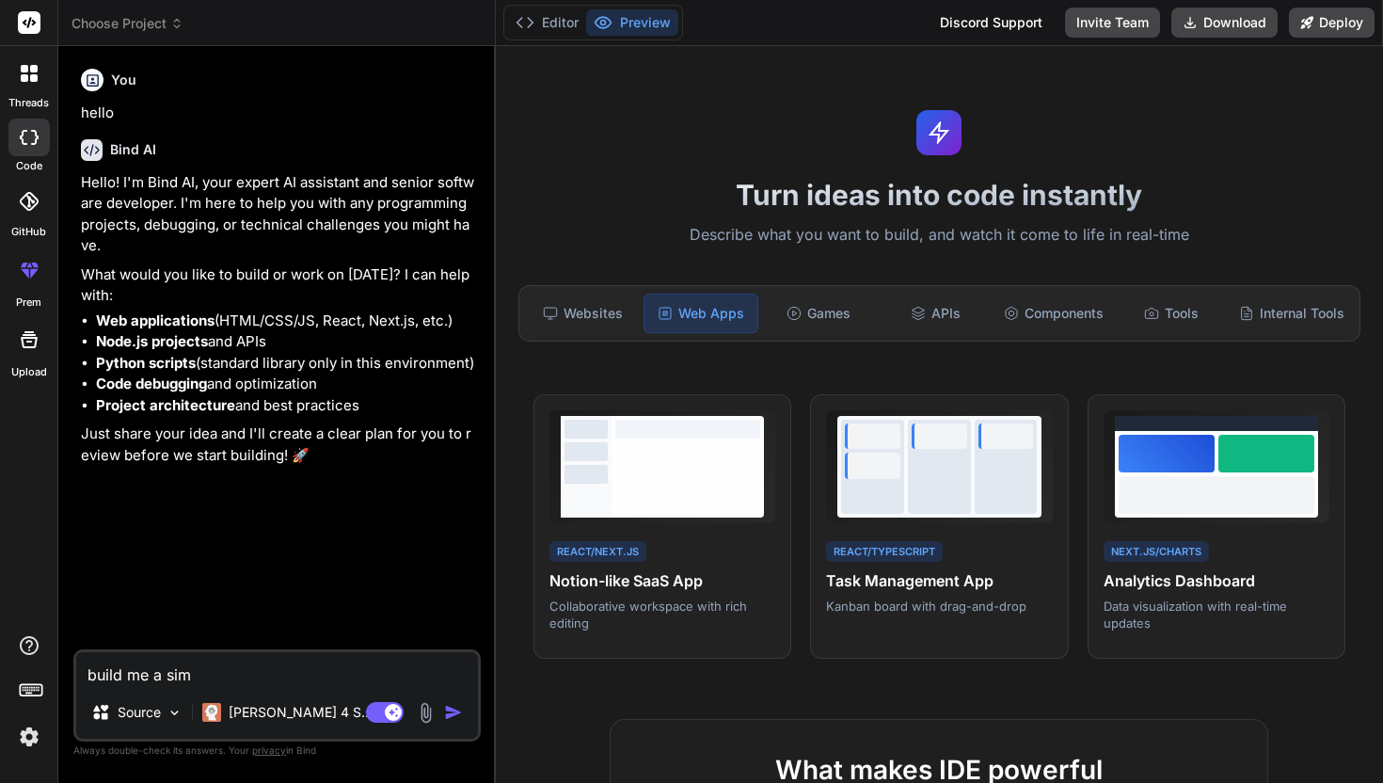
type textarea "x"
type textarea "build me a simpl"
type textarea "x"
type textarea "build me a simple"
type textarea "x"
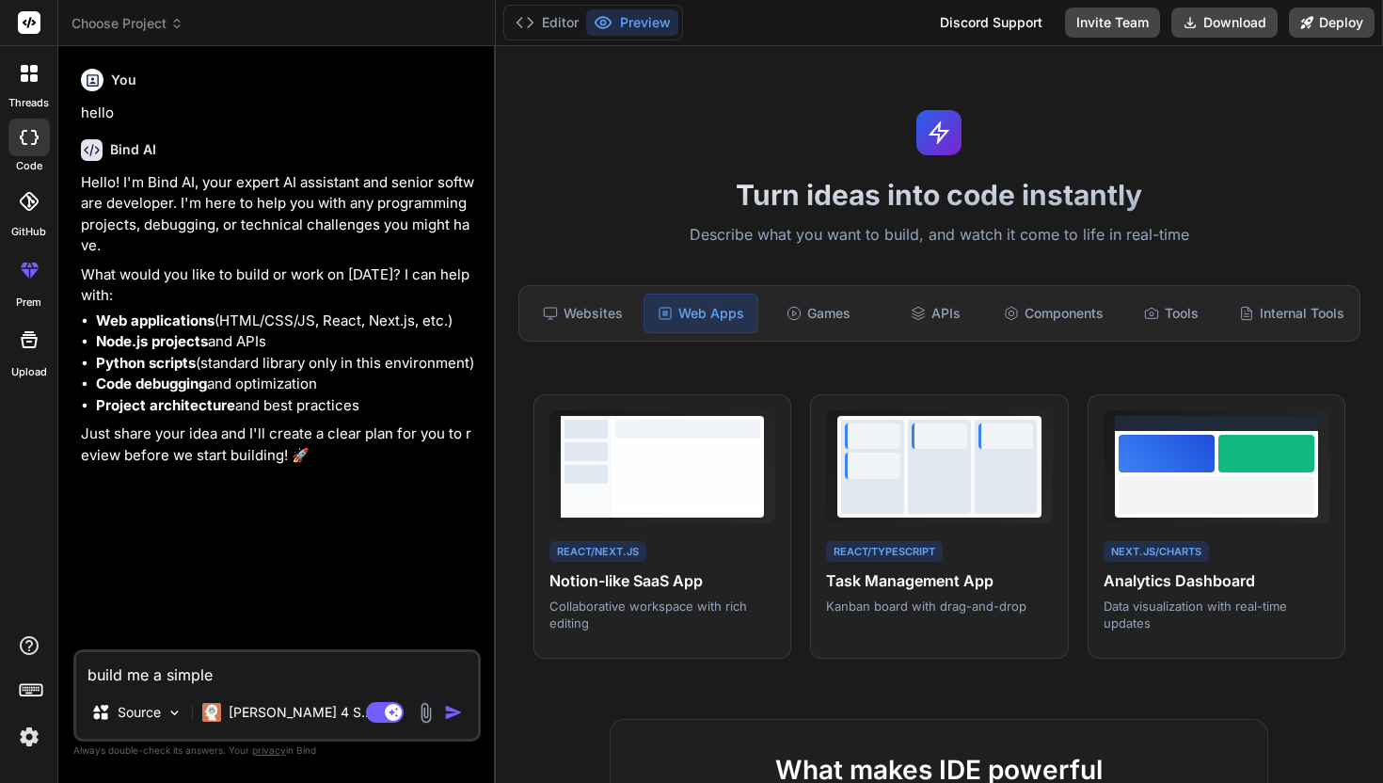
type textarea "build me a simple"
type textarea "x"
type textarea "build me a simple e"
type textarea "x"
type textarea "build me a simple e"
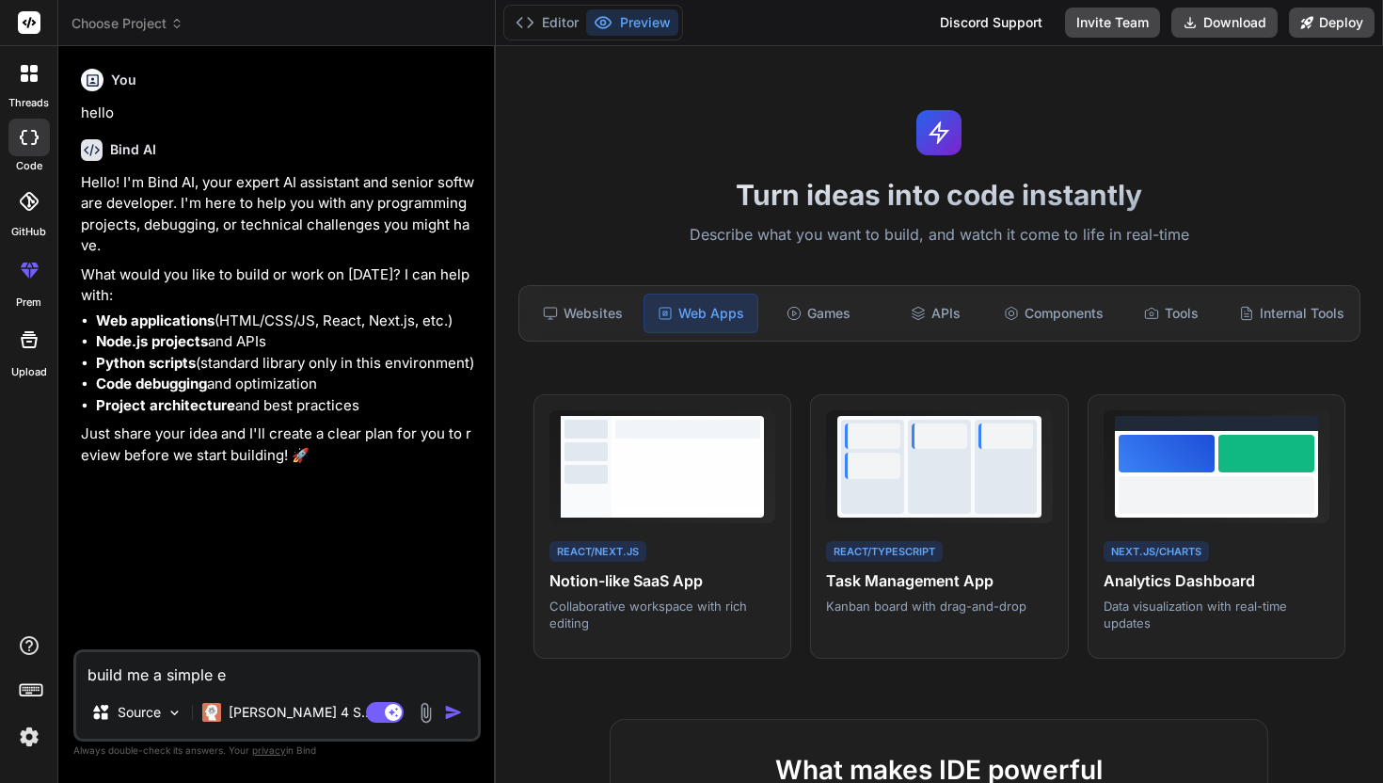
type textarea "x"
type textarea "build me a simple e c"
type textarea "x"
type textarea "build me a simple e co"
type textarea "x"
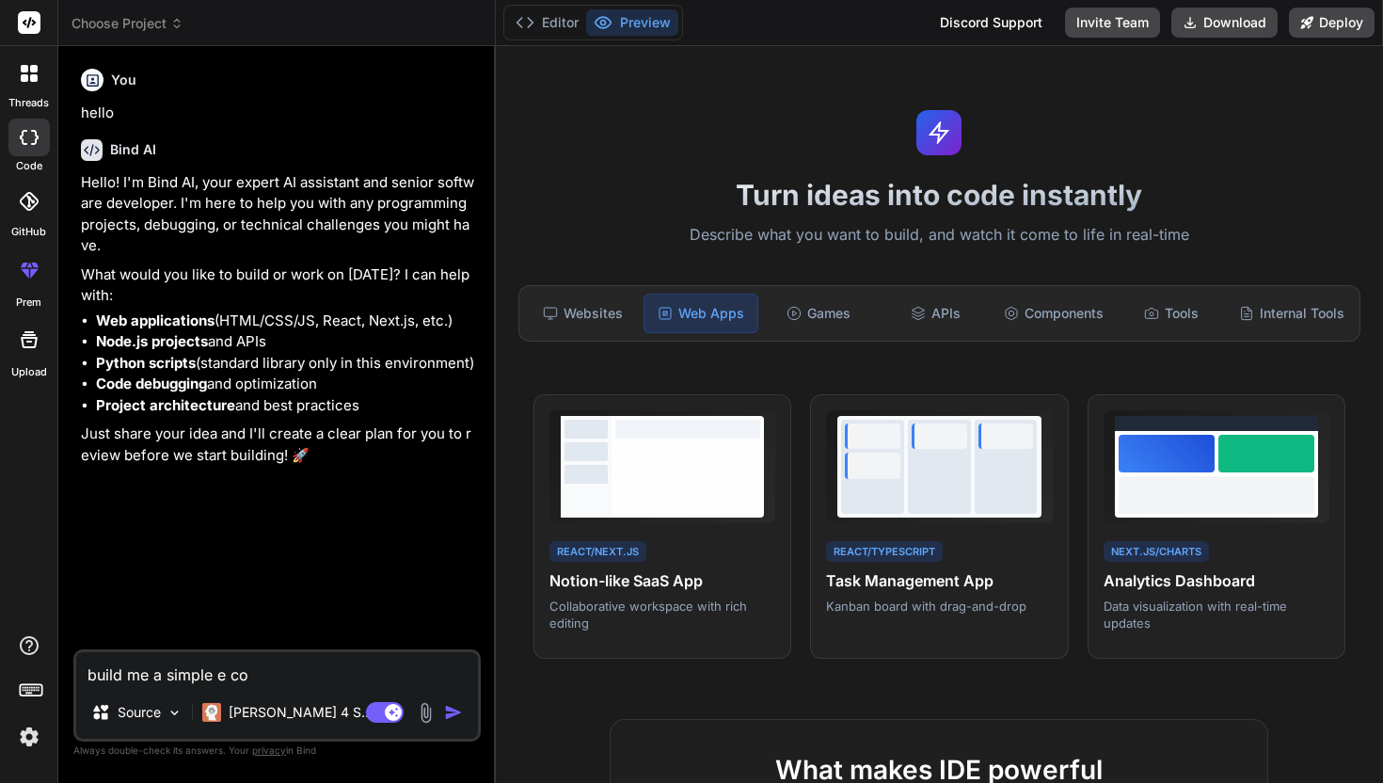
type textarea "build me a simple e com"
type textarea "x"
type textarea "build me a simple e comm"
type textarea "x"
type textarea "build me a simple e comme"
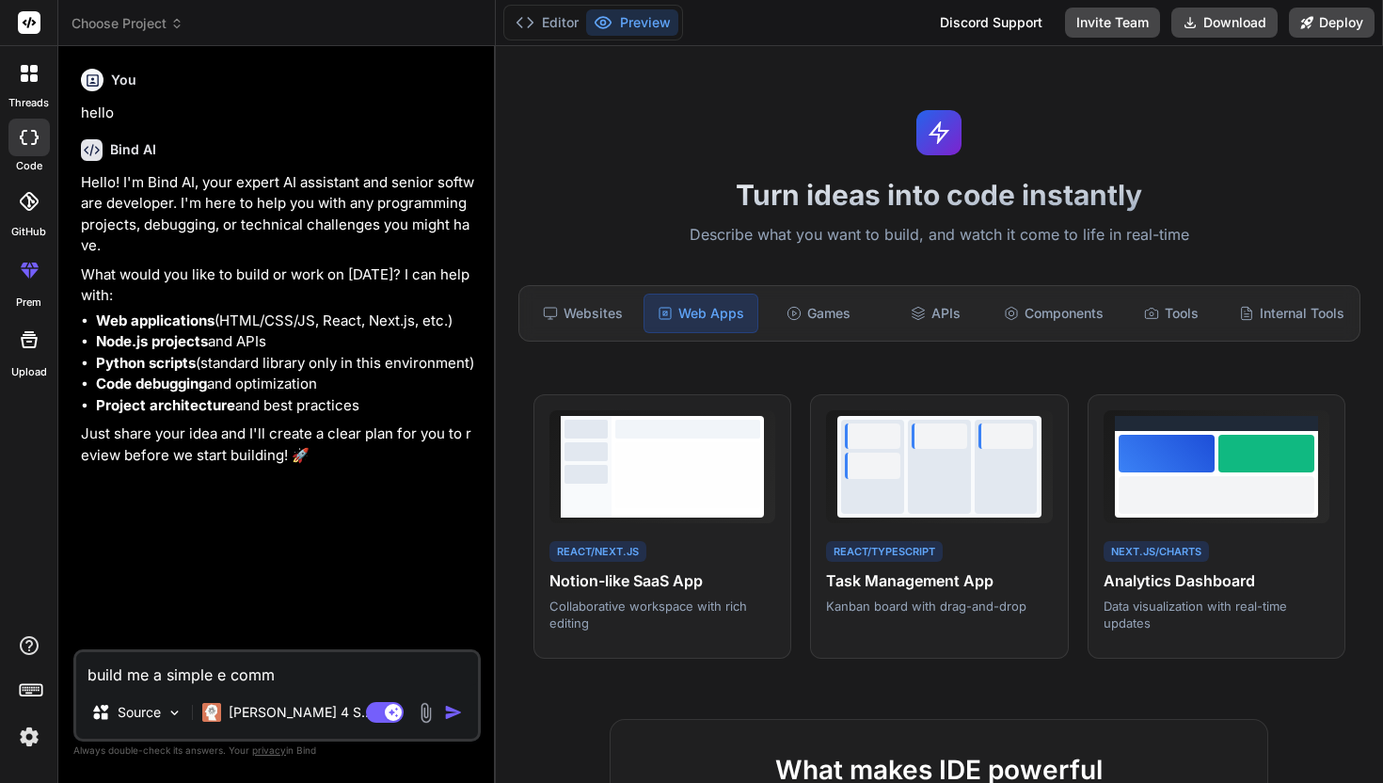
type textarea "x"
type textarea "build me a simple e commer"
type textarea "x"
type textarea "build me a simple e commerc"
type textarea "x"
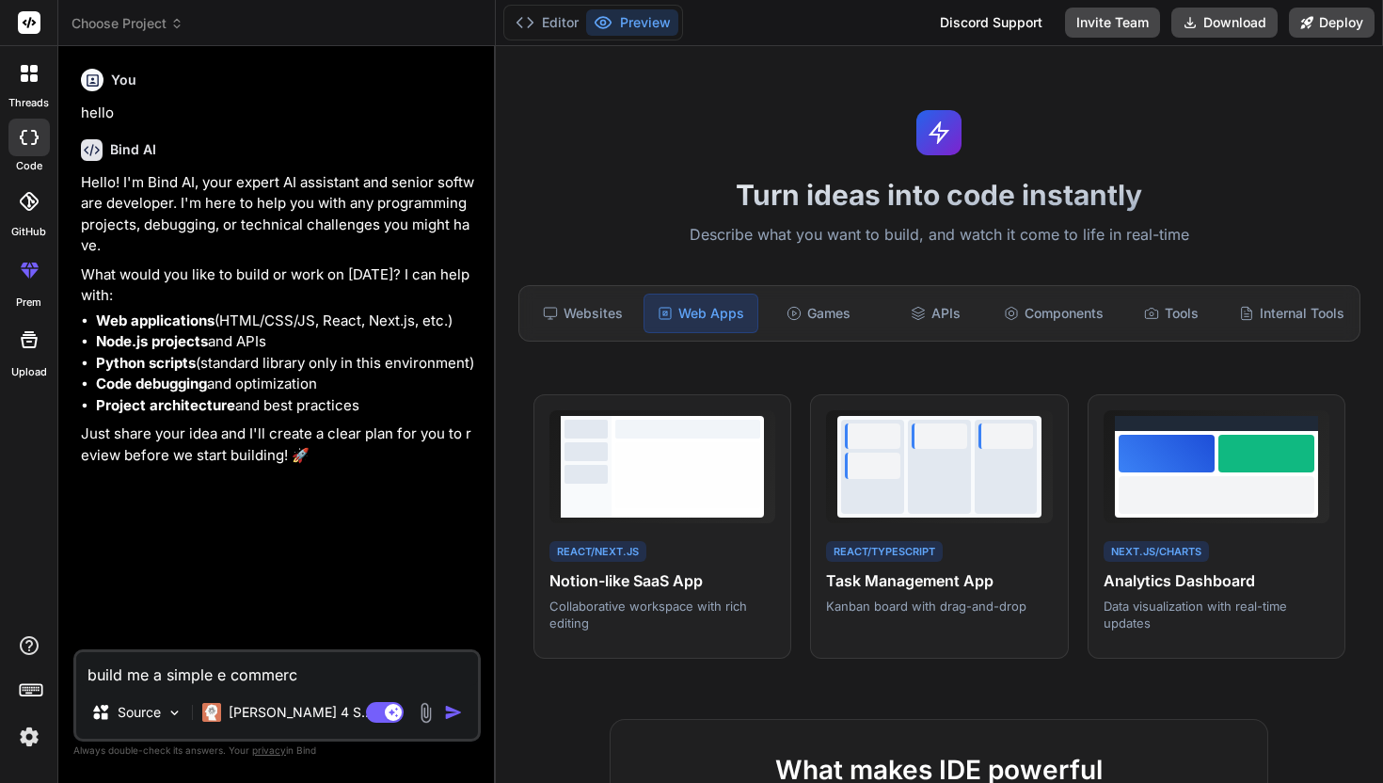
type textarea "build me a simple e commerce"
type textarea "x"
type textarea "build me a simple e commerce"
type textarea "x"
type textarea "build me a simple e commerce w"
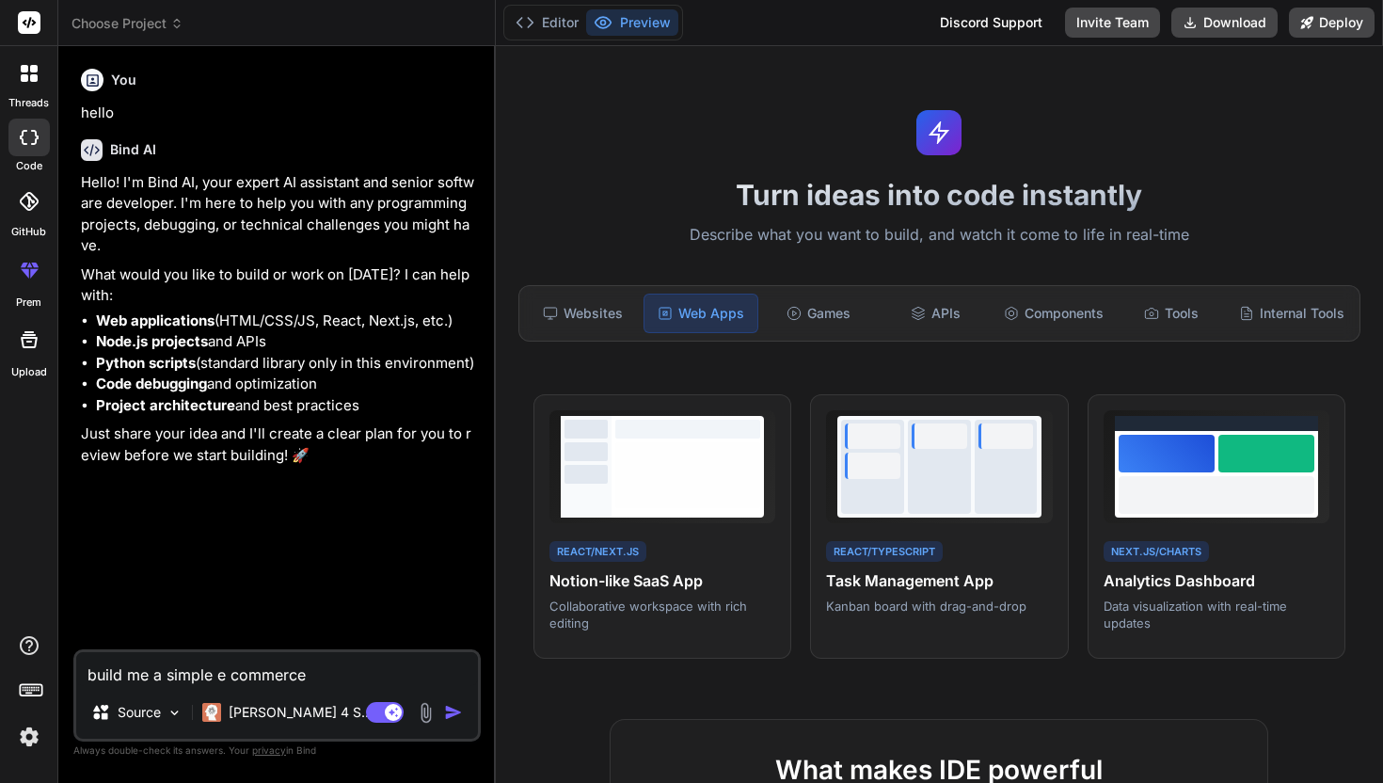
type textarea "x"
type textarea "build me a simple e commerce we"
type textarea "x"
type textarea "build me a simple e commerce web"
type textarea "x"
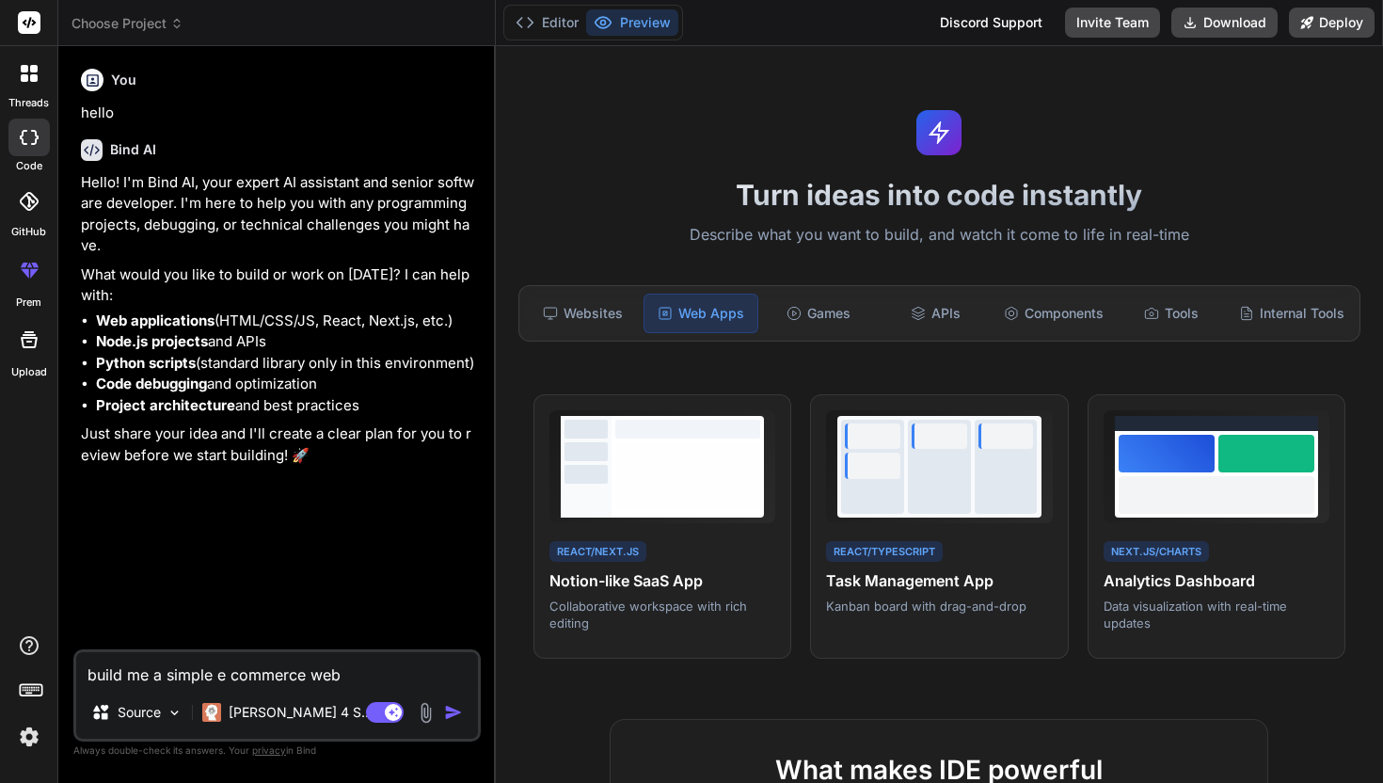
type textarea "build me a simple e commerce webs"
type textarea "x"
type textarea "build me a simple e commerce websi"
type textarea "x"
type textarea "build me a simple e commerce websit"
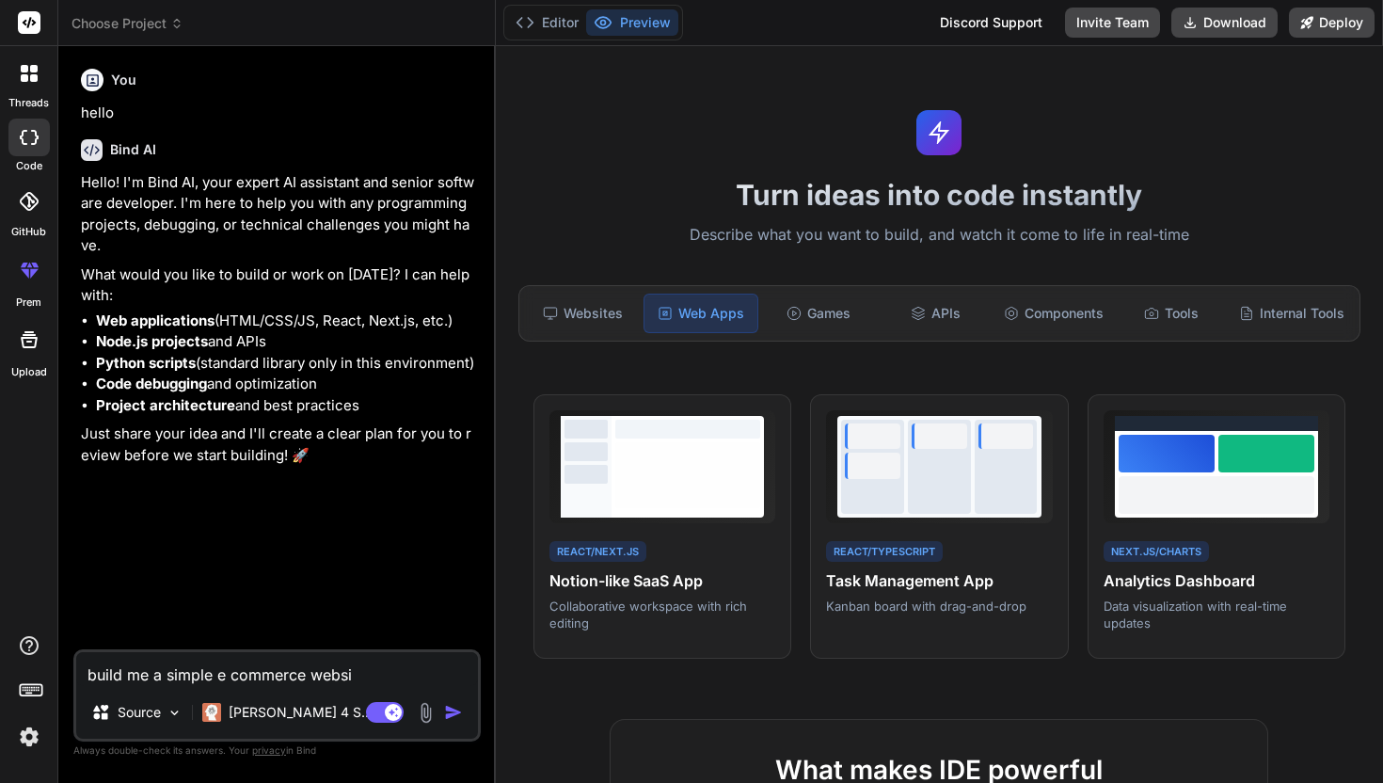
type textarea "x"
type textarea "build me a simple e commerce website"
type textarea "x"
type textarea "build me a simple e commerce website"
type textarea "x"
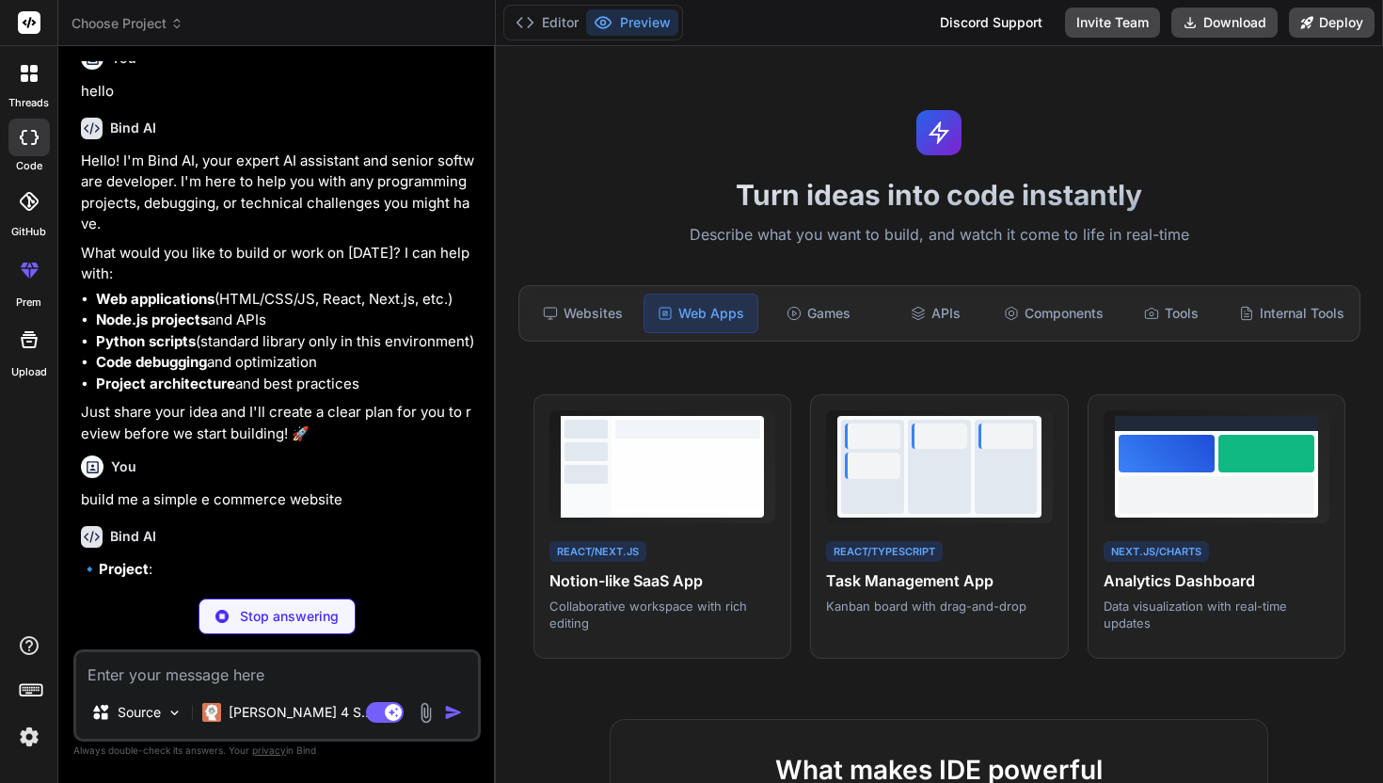
scroll to position [10, 0]
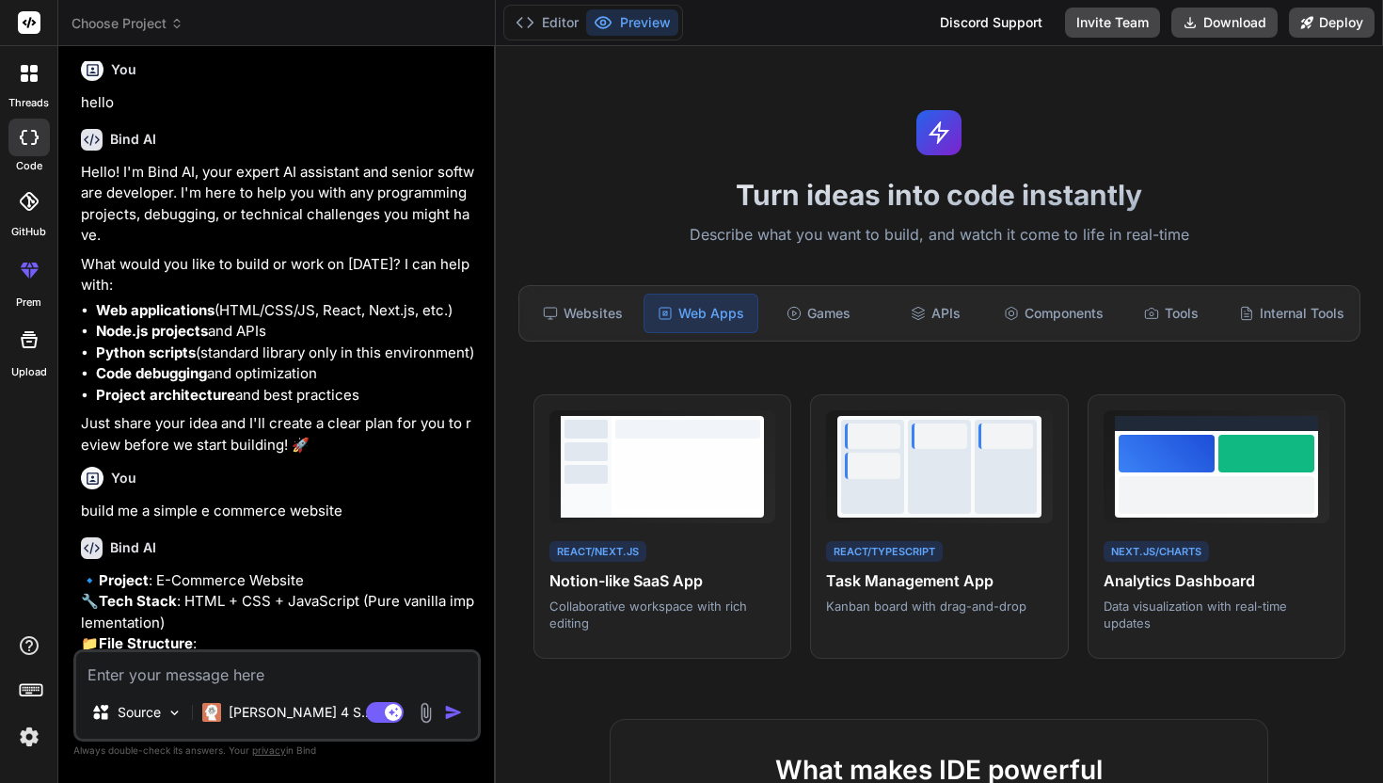
type textarea "x"
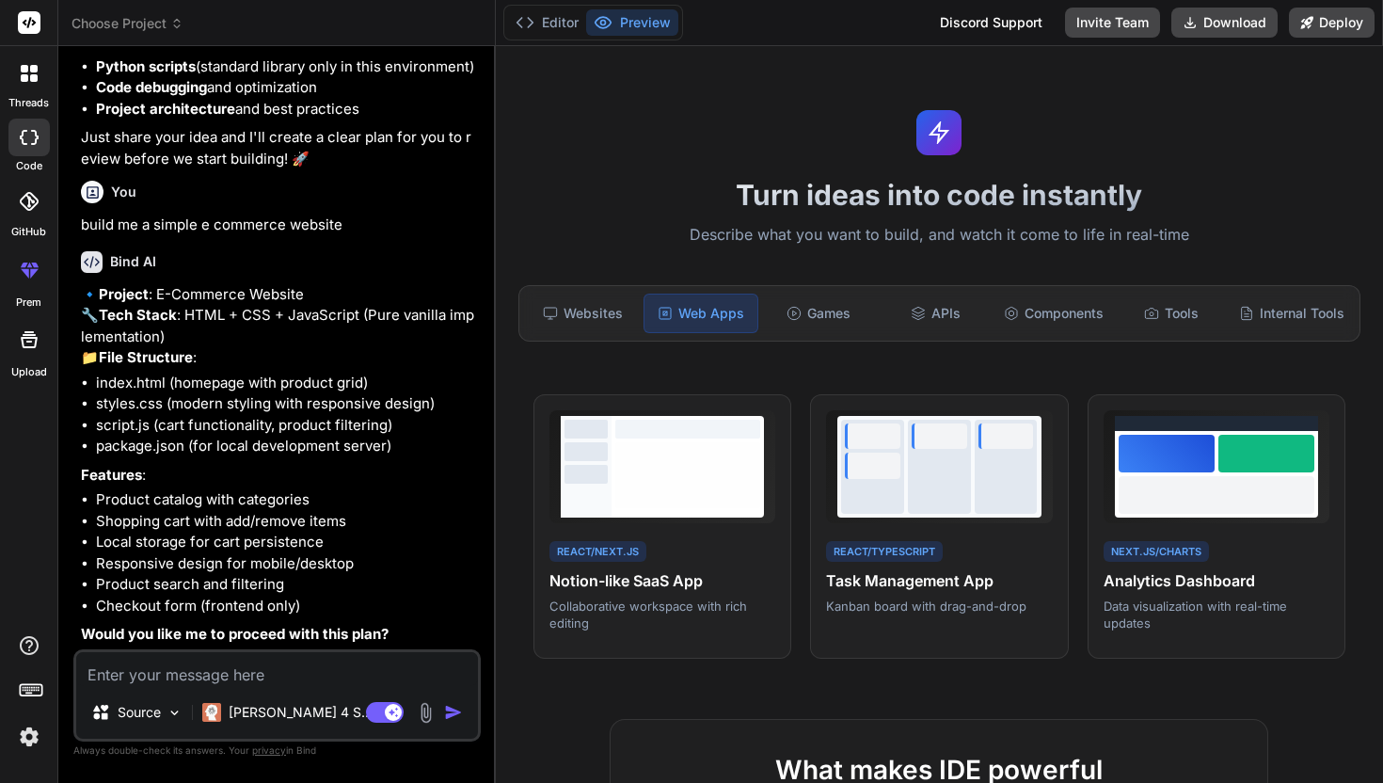
scroll to position [343, 0]
type textarea "o"
type textarea "x"
type textarea "ok"
type textarea "x"
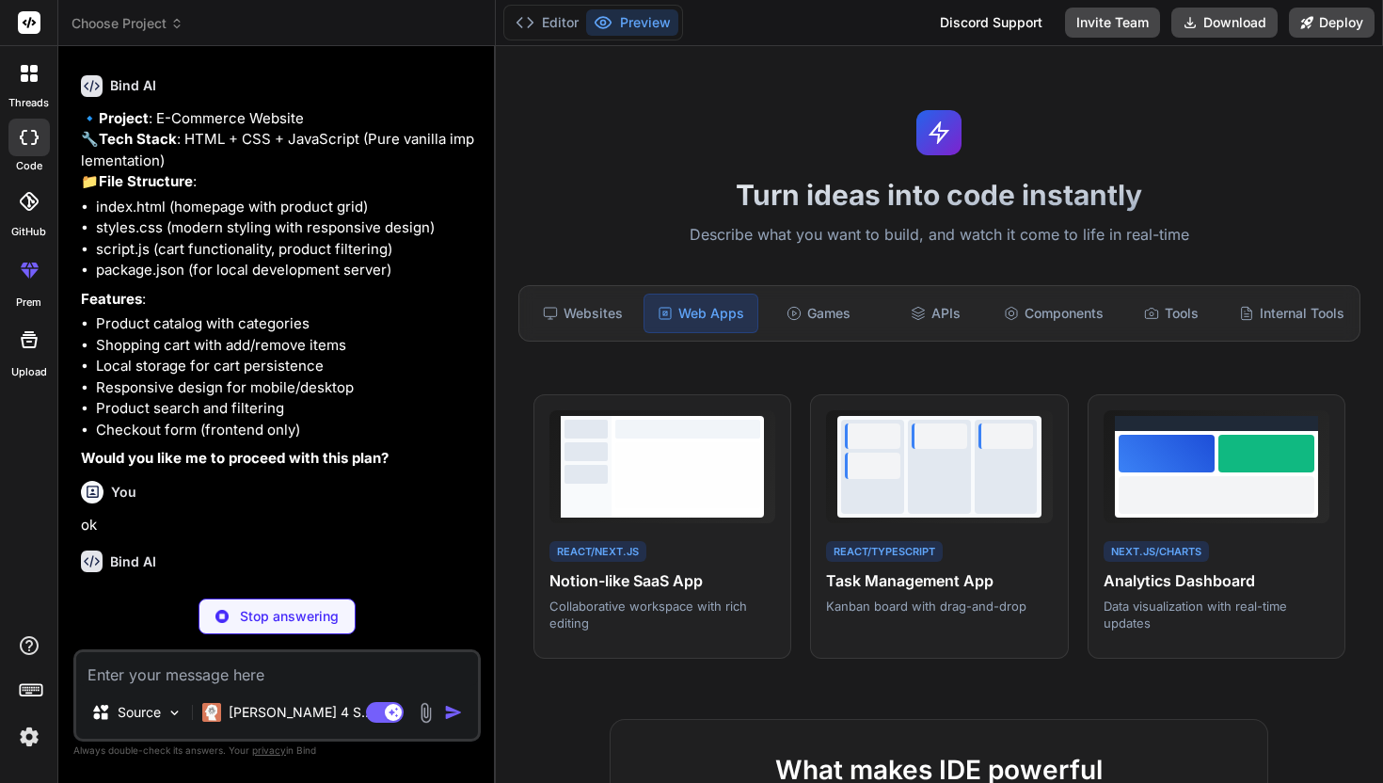
scroll to position [519, 0]
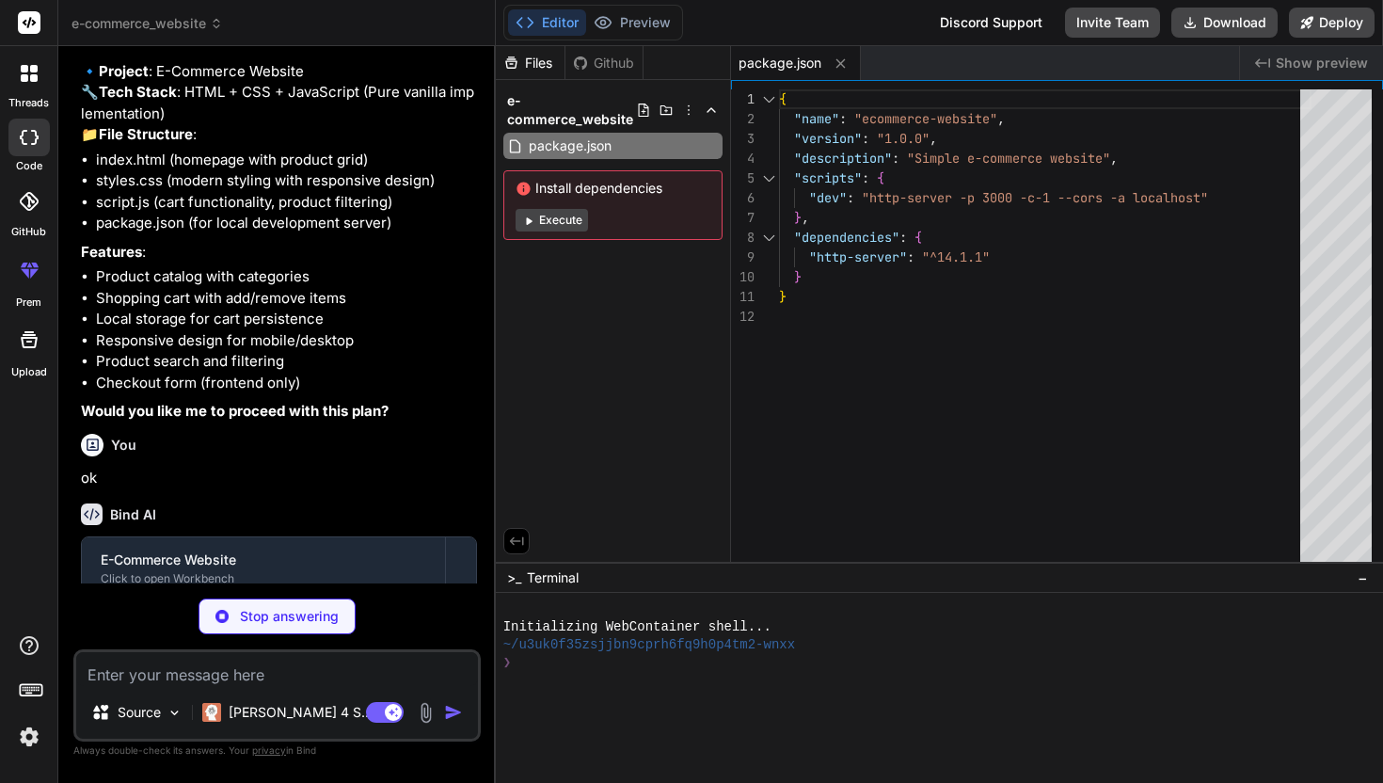
click at [548, 226] on button "Execute" at bounding box center [552, 220] width 72 height 23
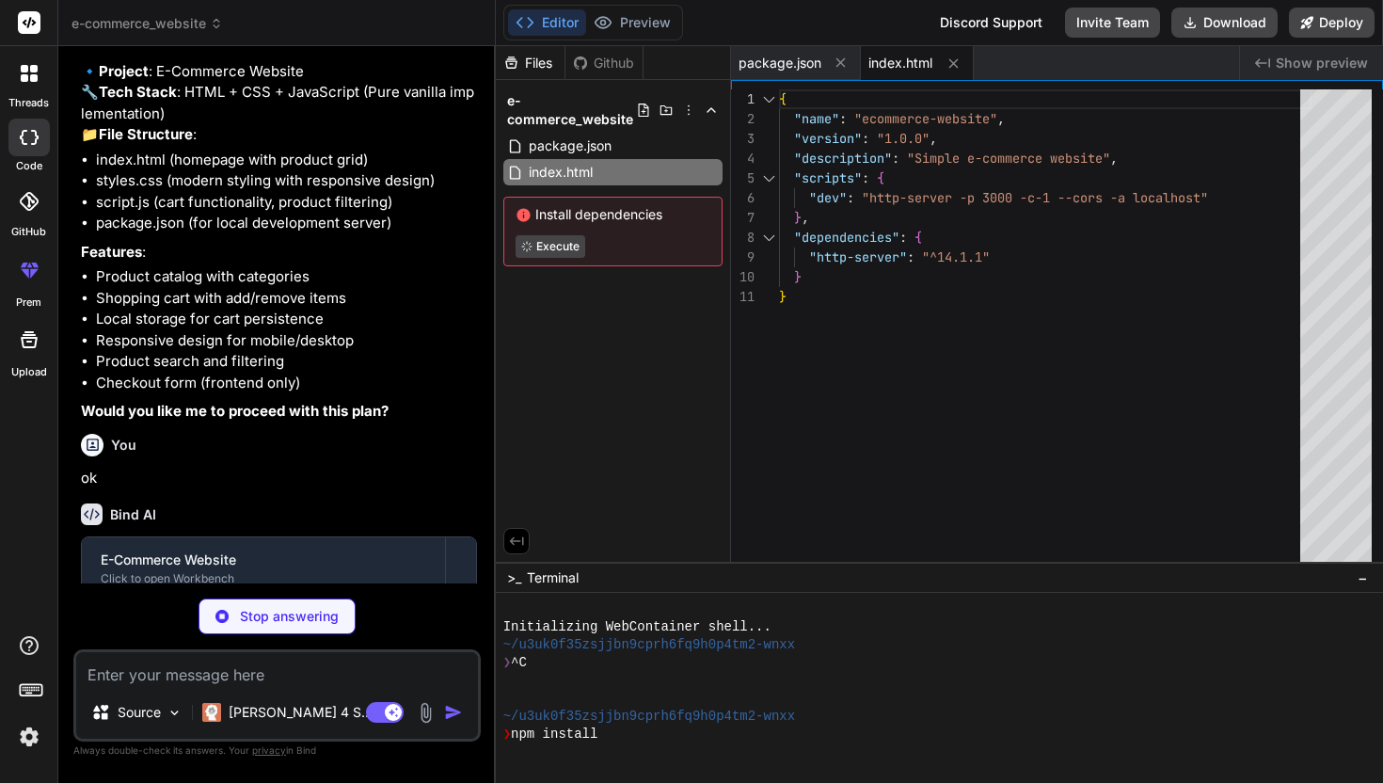
type textarea "x"
type textarea "</div> </footer> <script src="script.js"></script> </body> </html>"
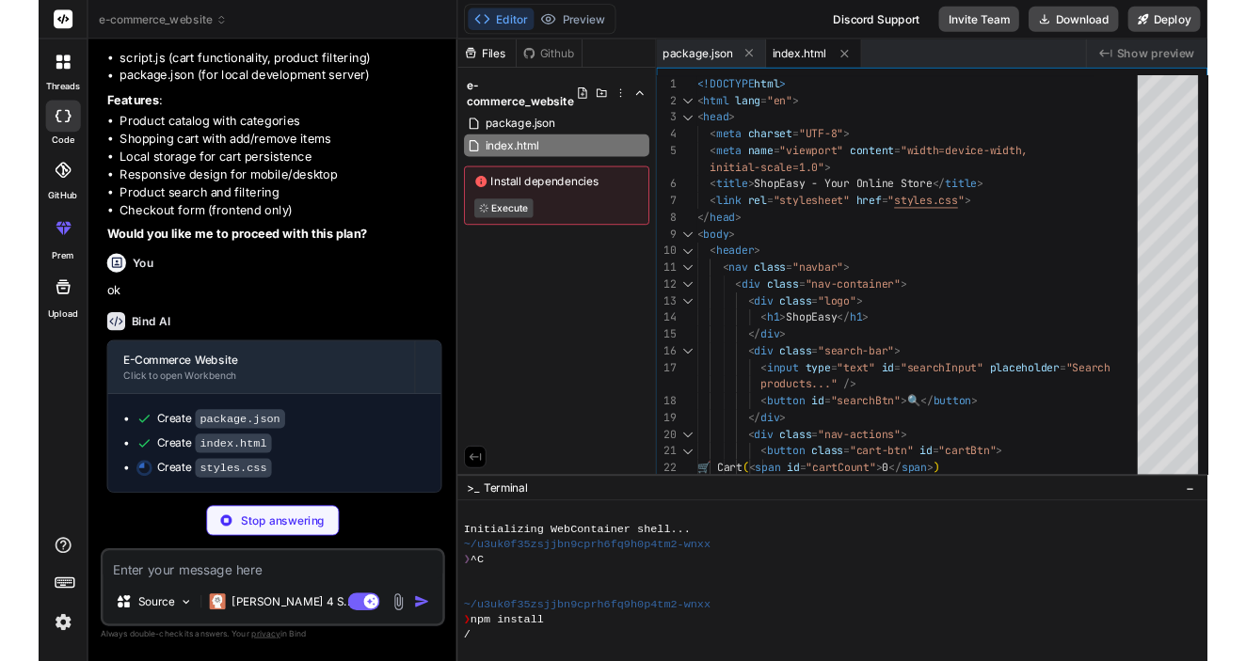
scroll to position [697, 0]
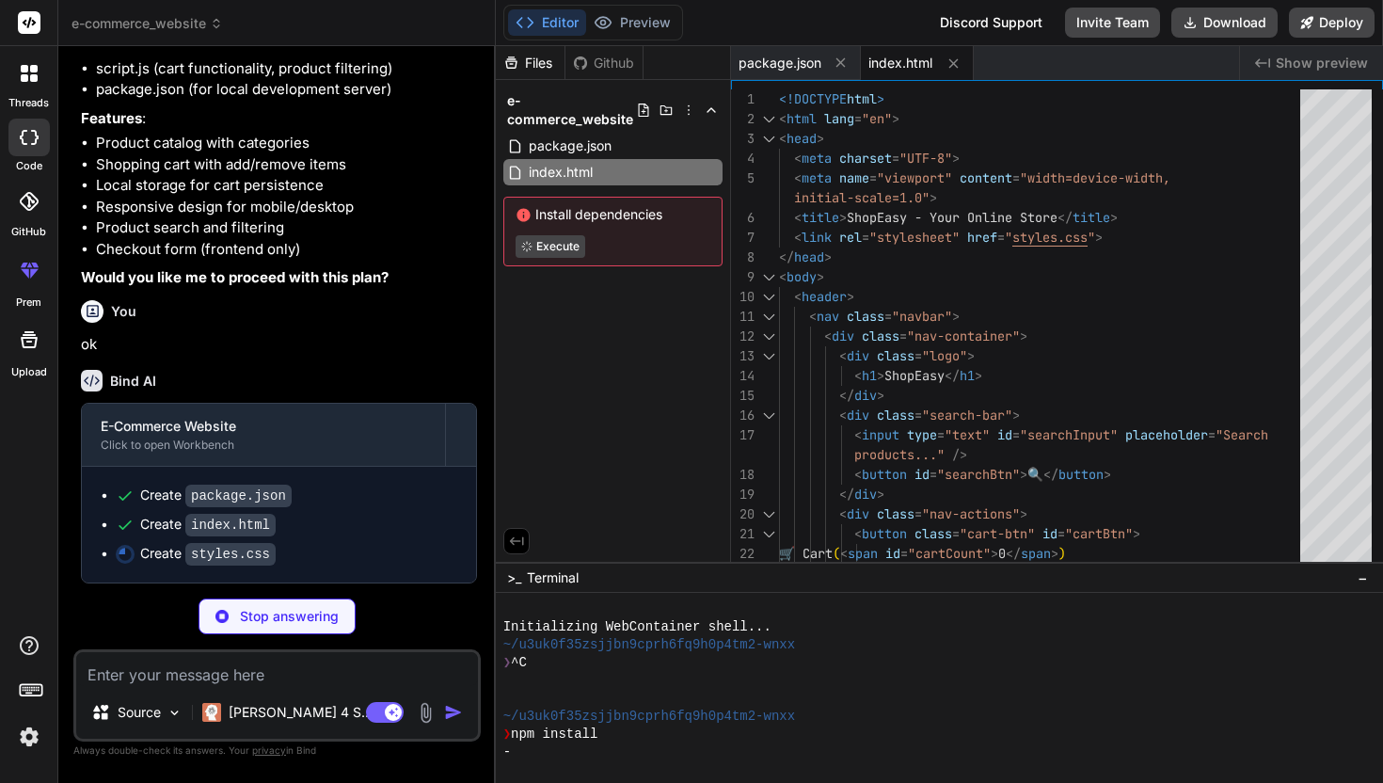
type textarea "x"
type textarea "}"
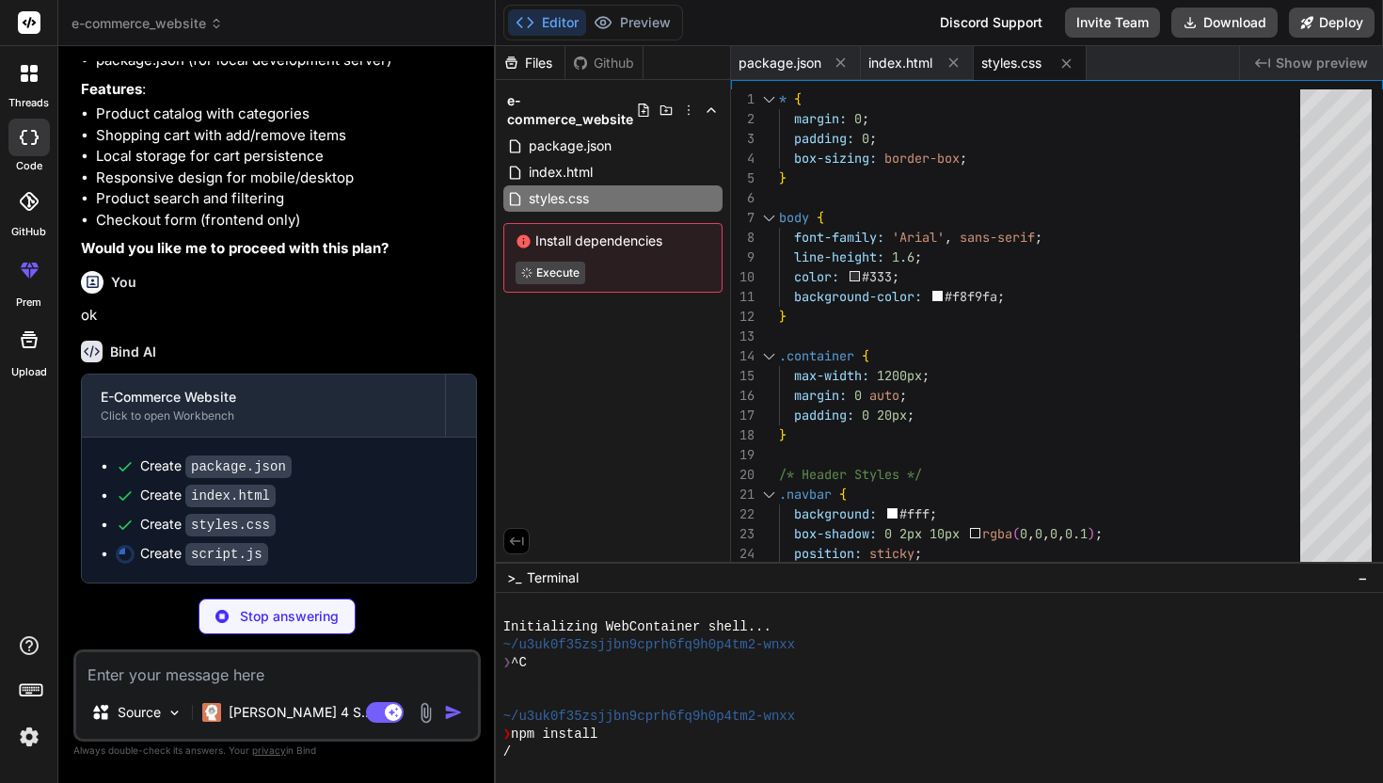
type textarea "x"
type textarea "} }"
type textarea "x"
type textarea "margin: 5% auto; } }"
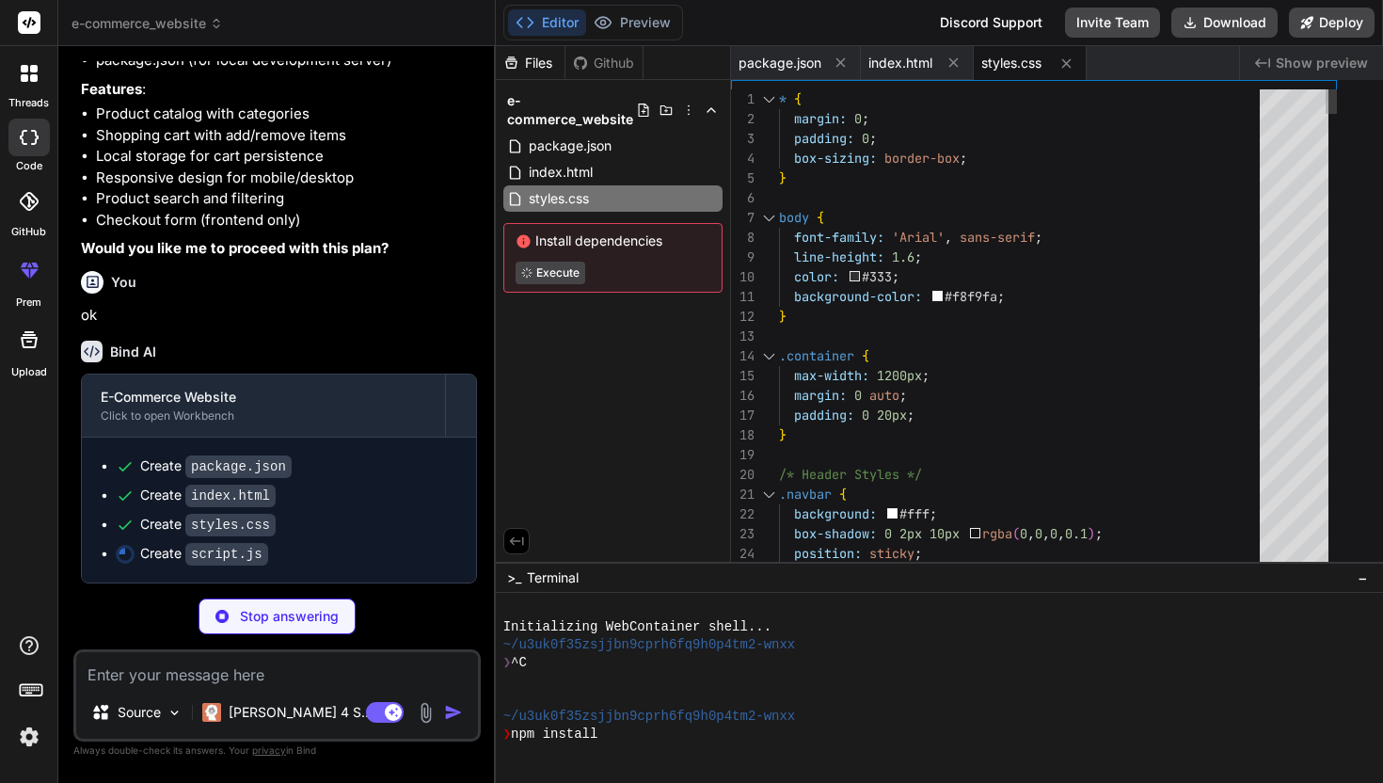
type textarea "x"
type textarea ".modal-content { margin: 5% auto; } }"
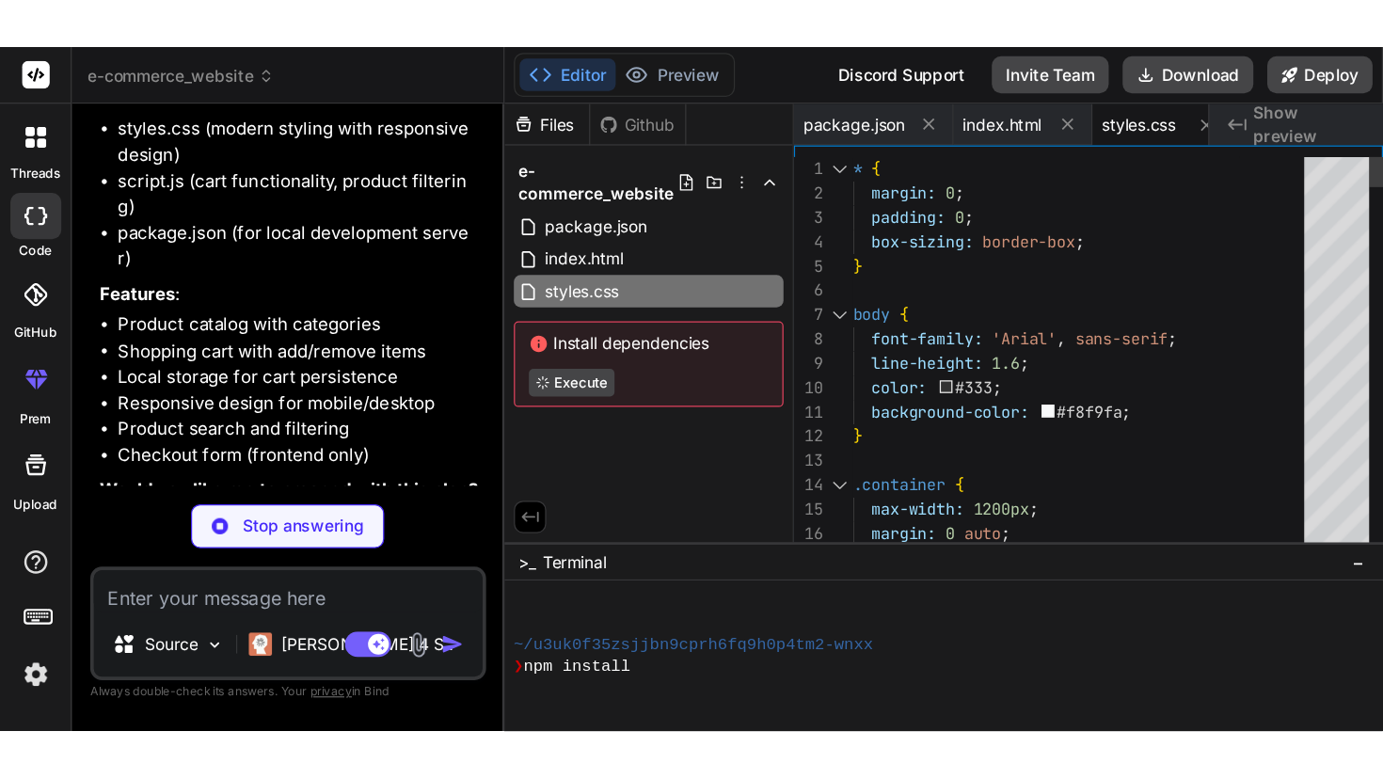
scroll to position [50, 0]
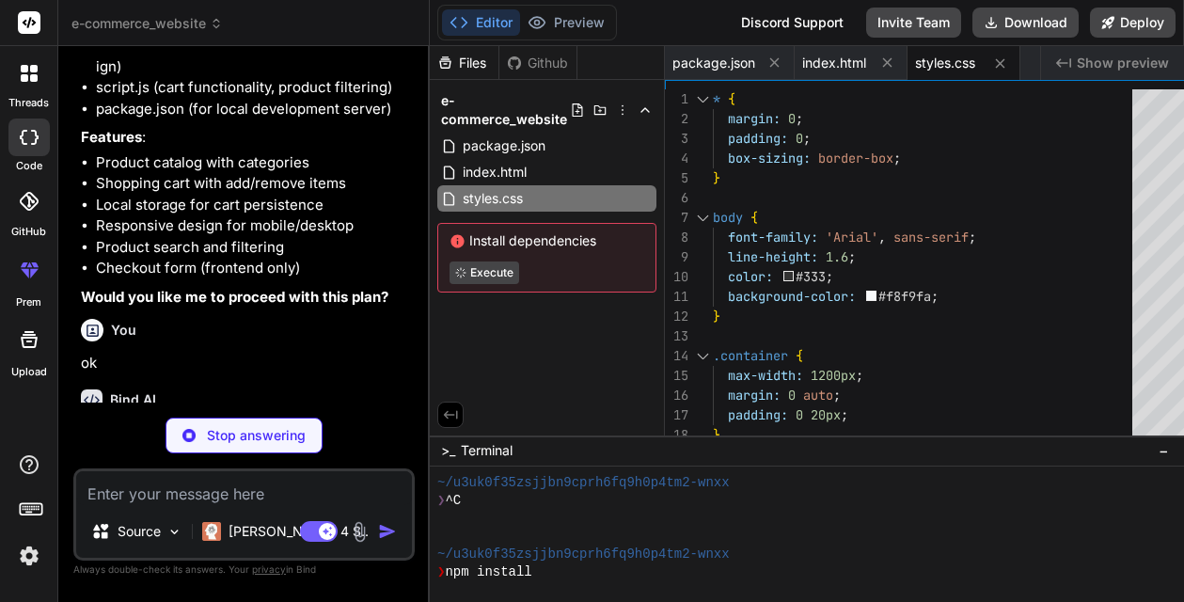
type textarea "x"
type textarea "}"
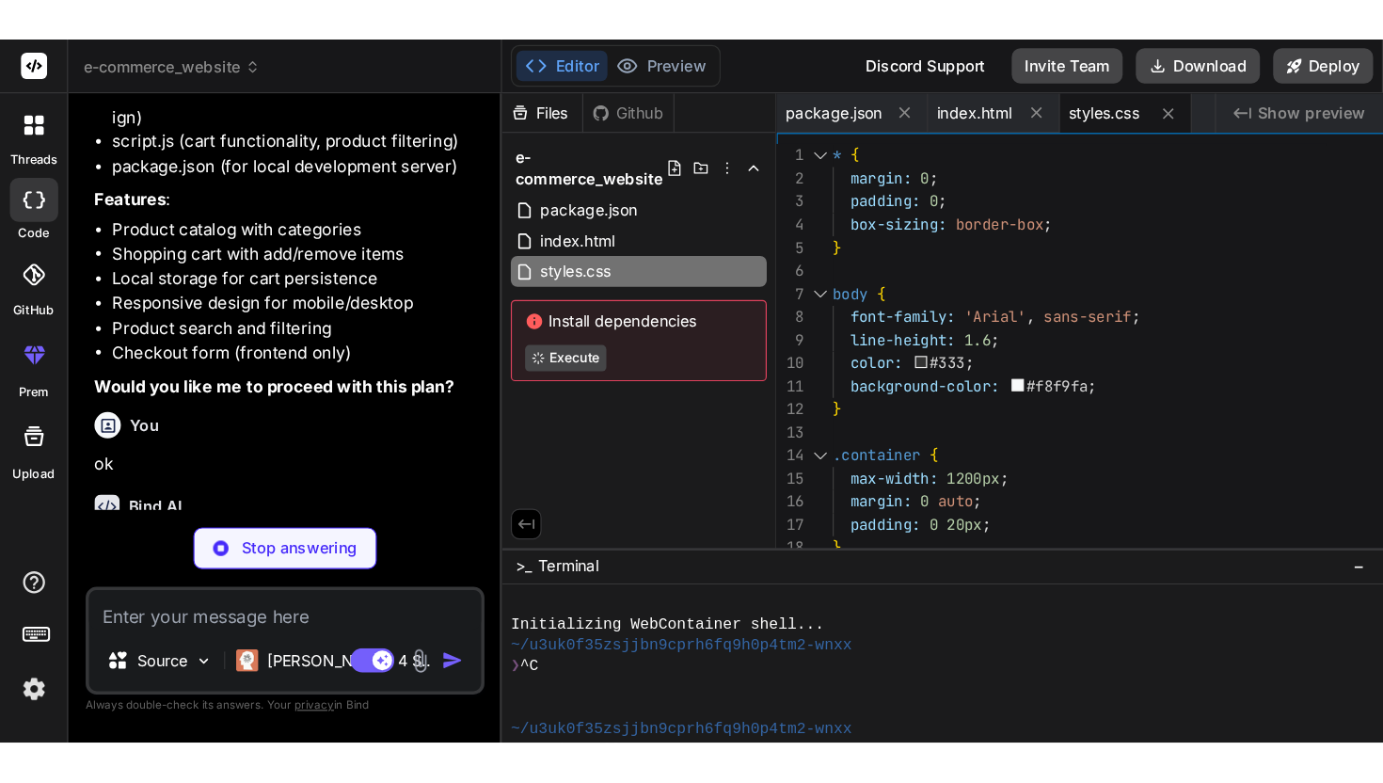
scroll to position [0, 0]
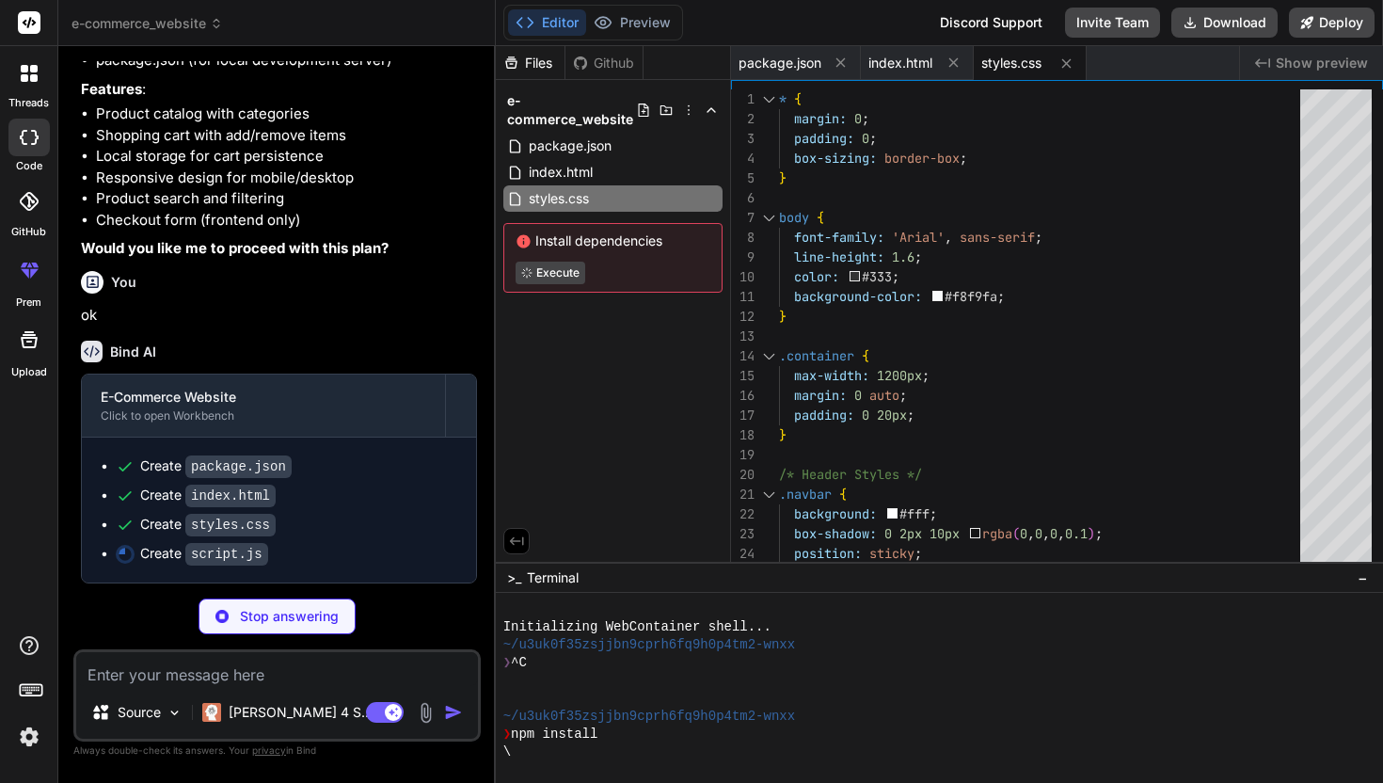
type textarea "x"
type textarea "} `; document.head.appendChild(style);"
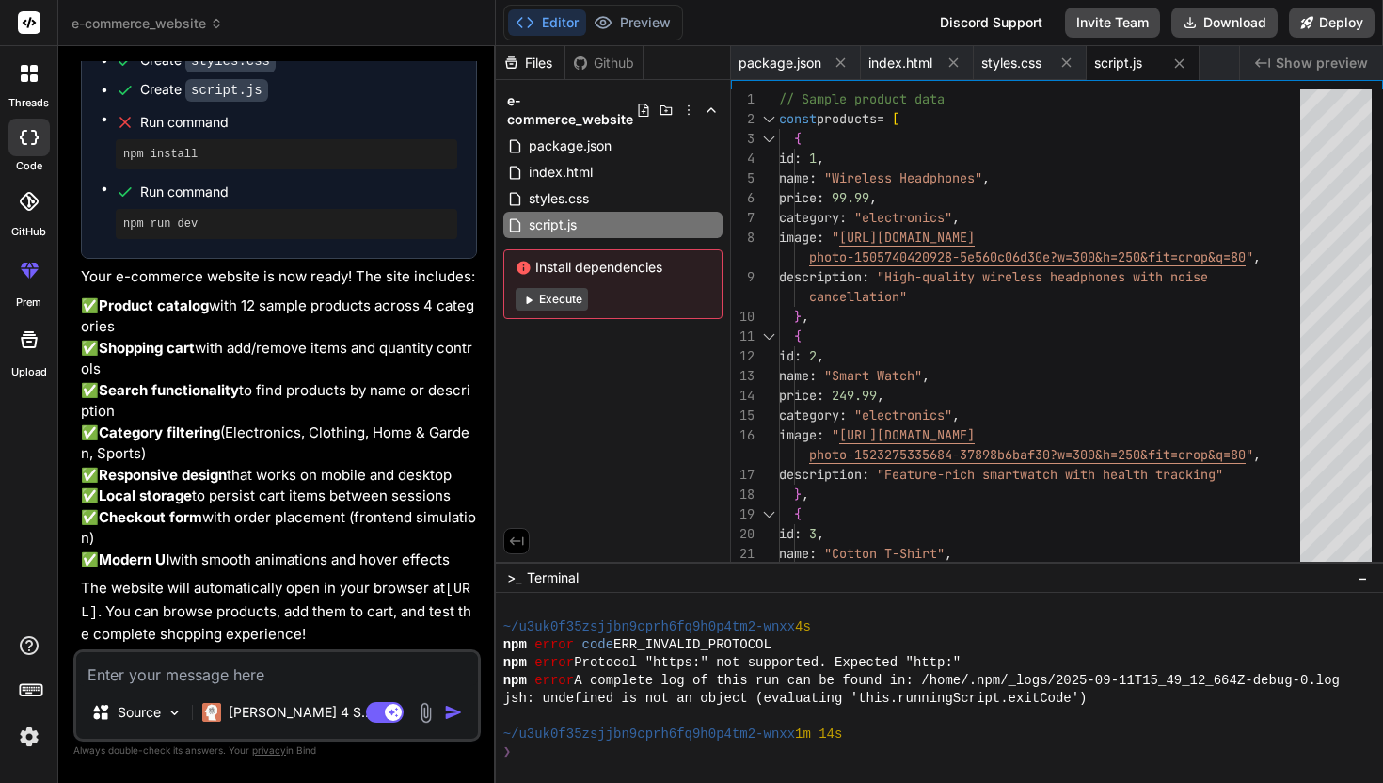
scroll to position [1324, 0]
click at [551, 301] on button "Execute" at bounding box center [552, 299] width 72 height 23
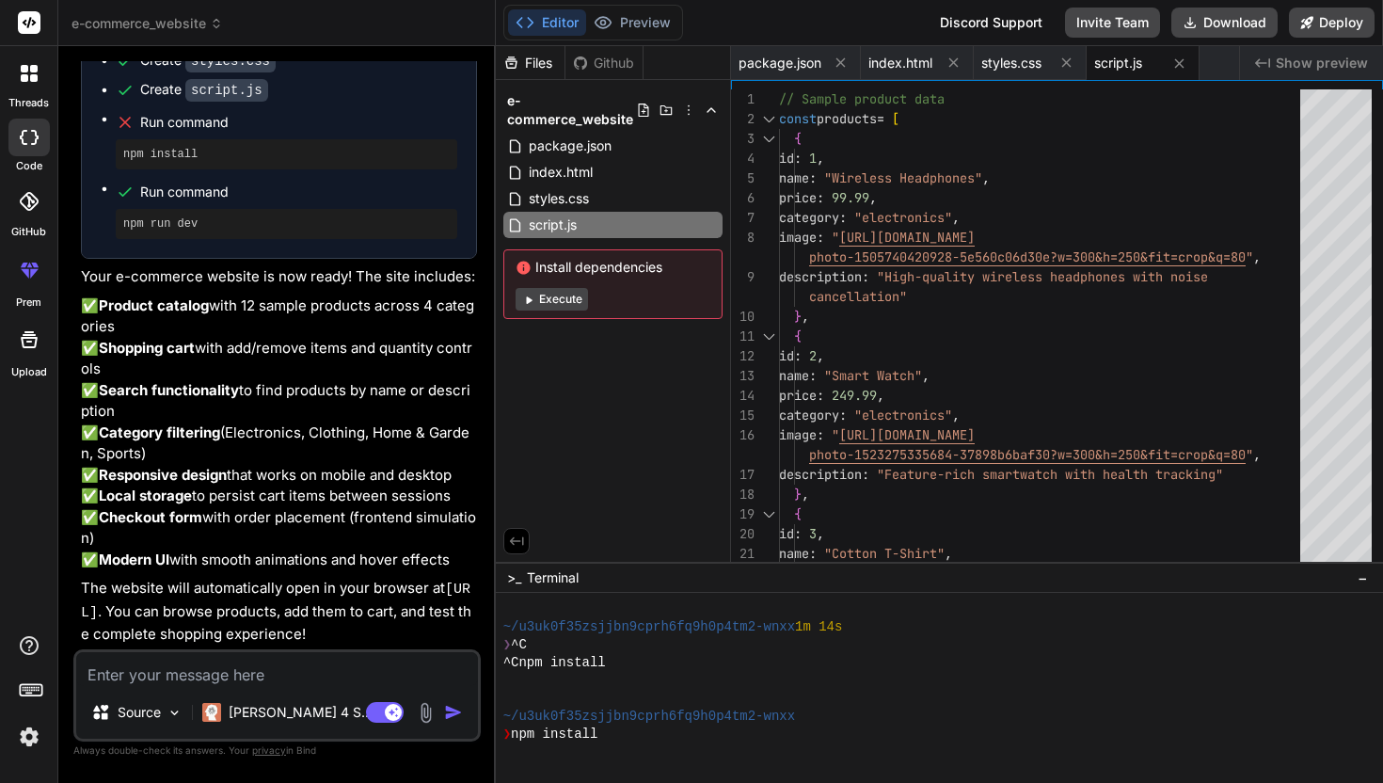
scroll to position [644, 0]
click at [577, 298] on button "Execute" at bounding box center [552, 299] width 72 height 23
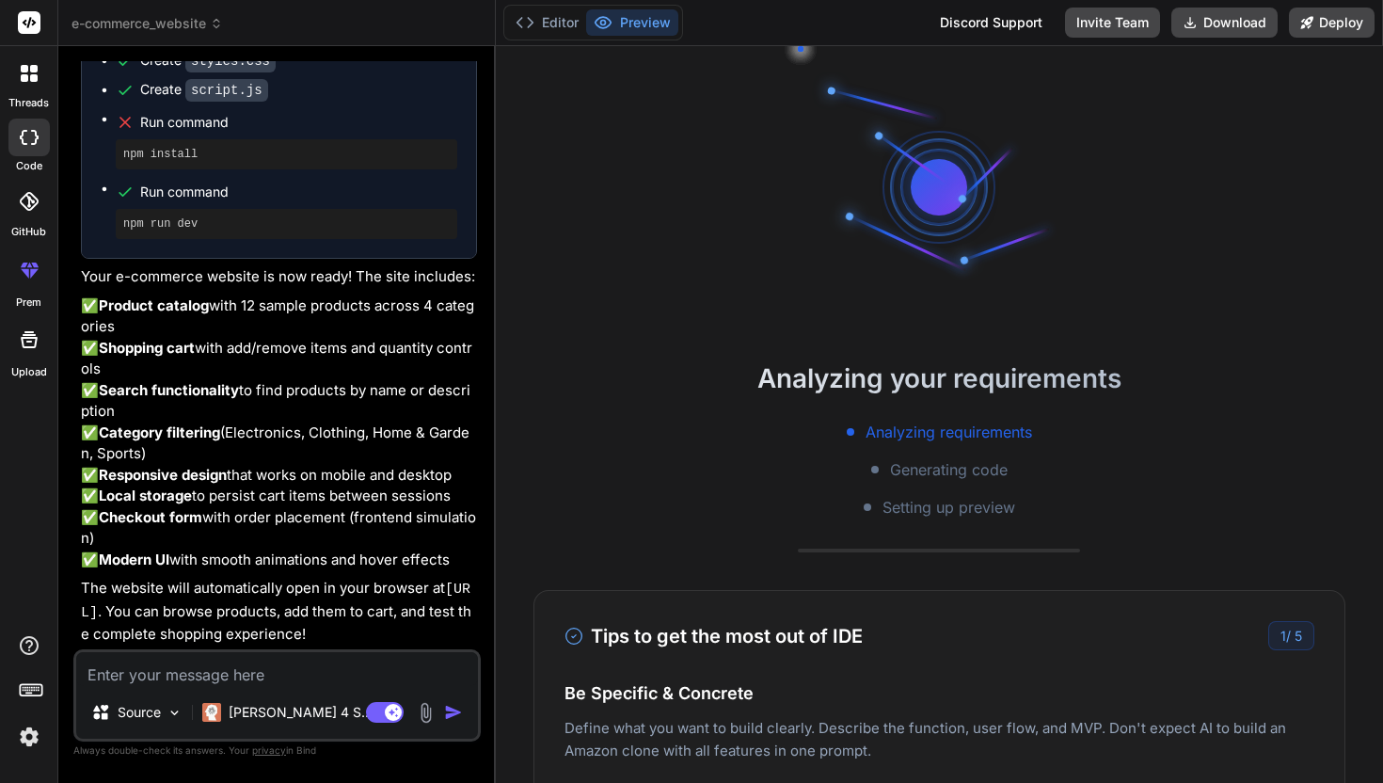
scroll to position [661, 0]
type textarea "x"
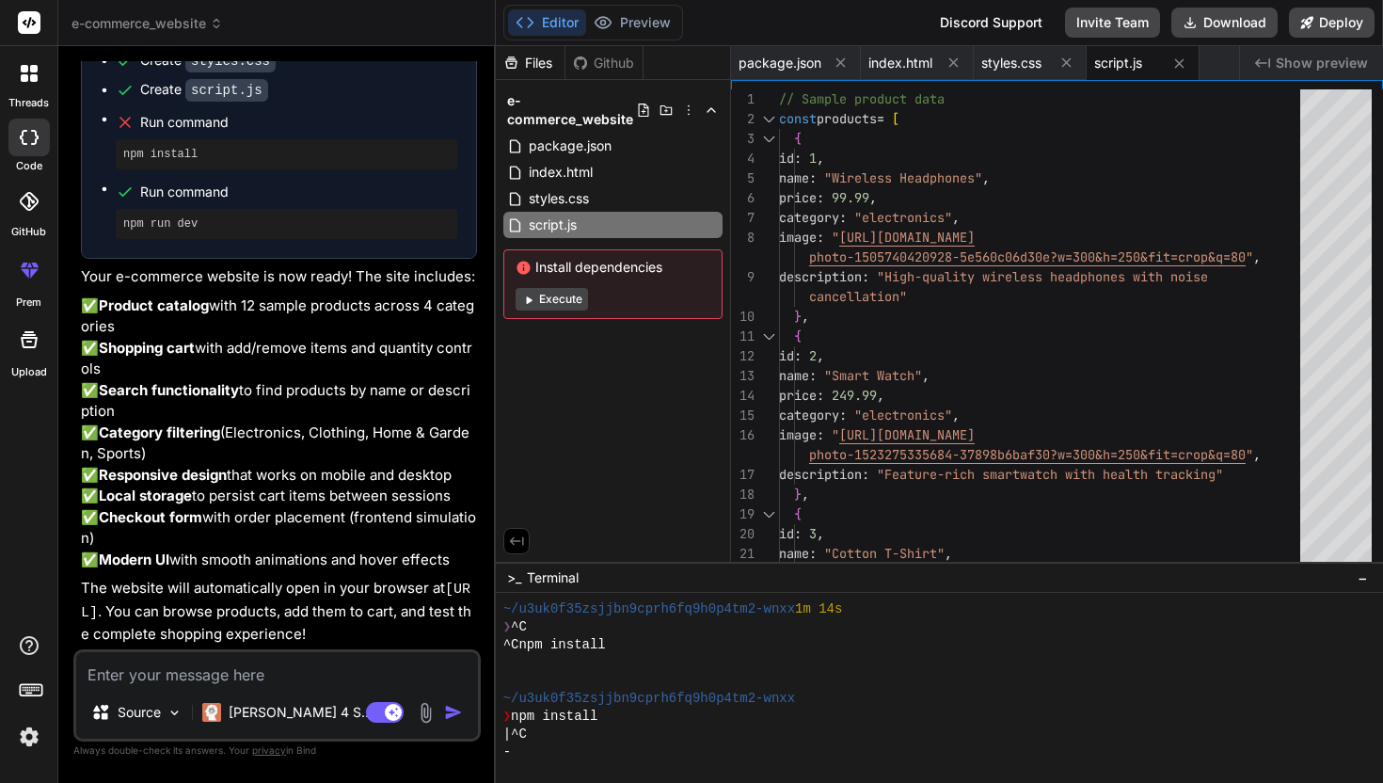
scroll to position [912, 0]
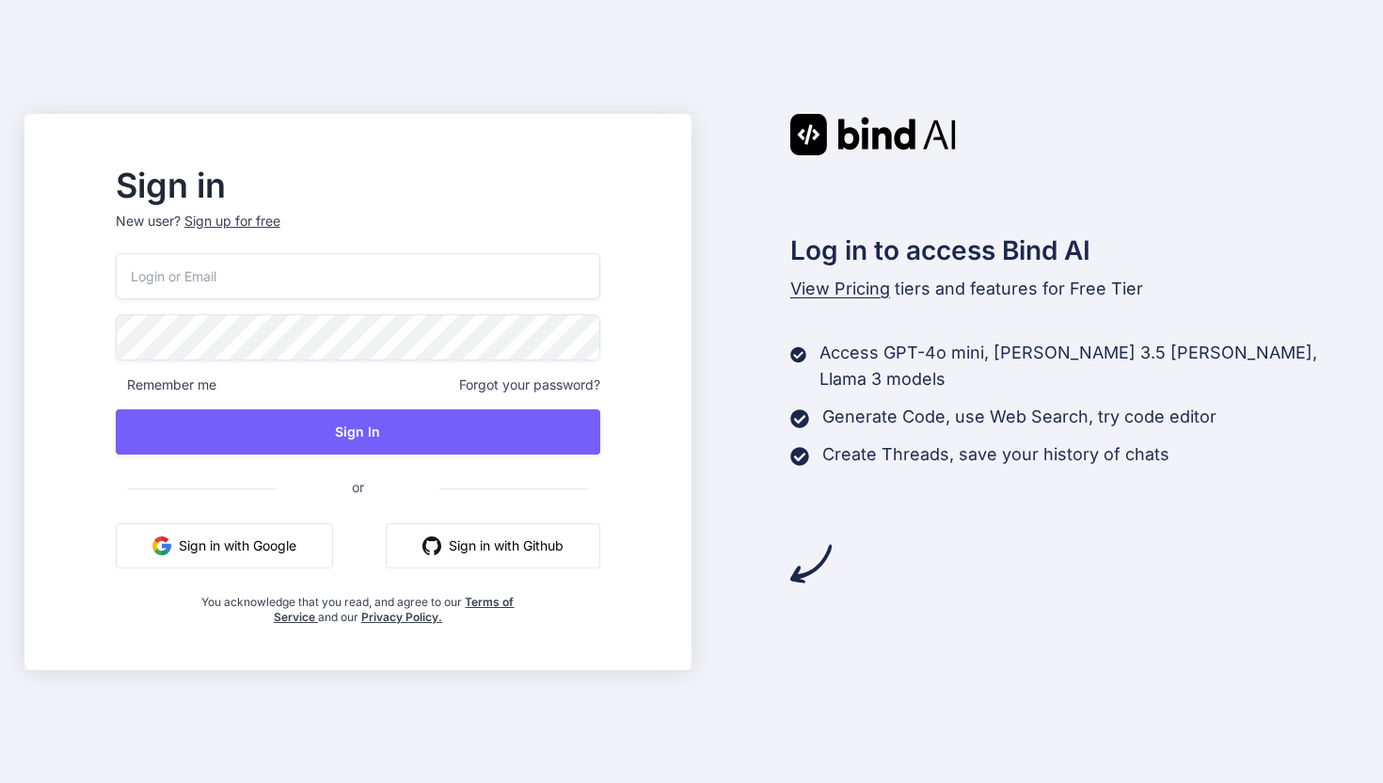
click at [304, 538] on button "Sign in with Google" at bounding box center [224, 545] width 217 height 45
